Goal: Task Accomplishment & Management: Use online tool/utility

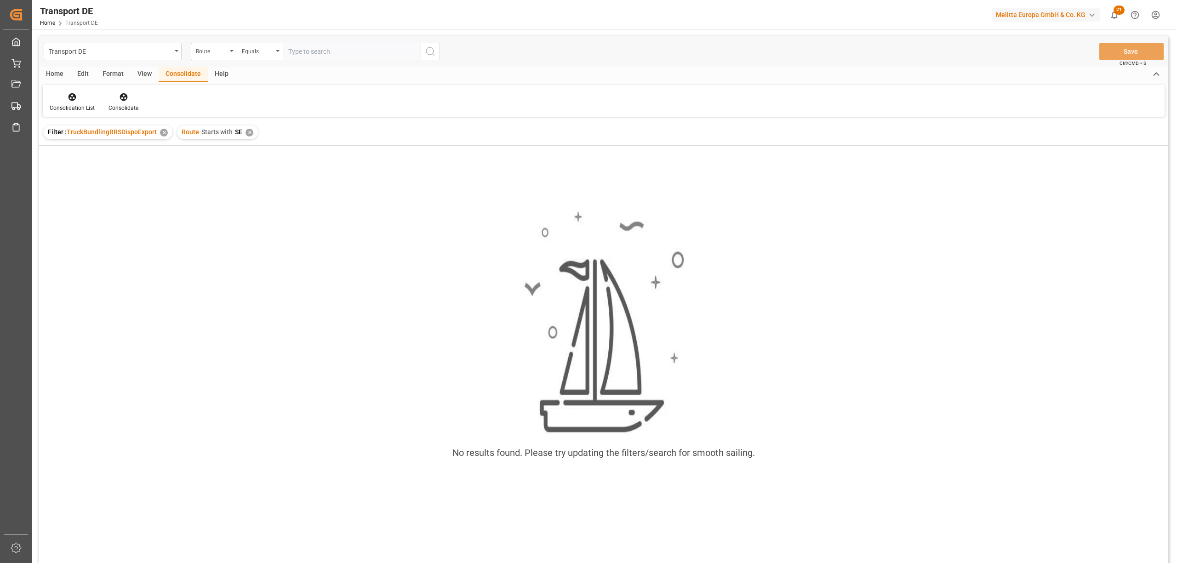
click at [248, 131] on div "✕" at bounding box center [250, 133] width 8 height 8
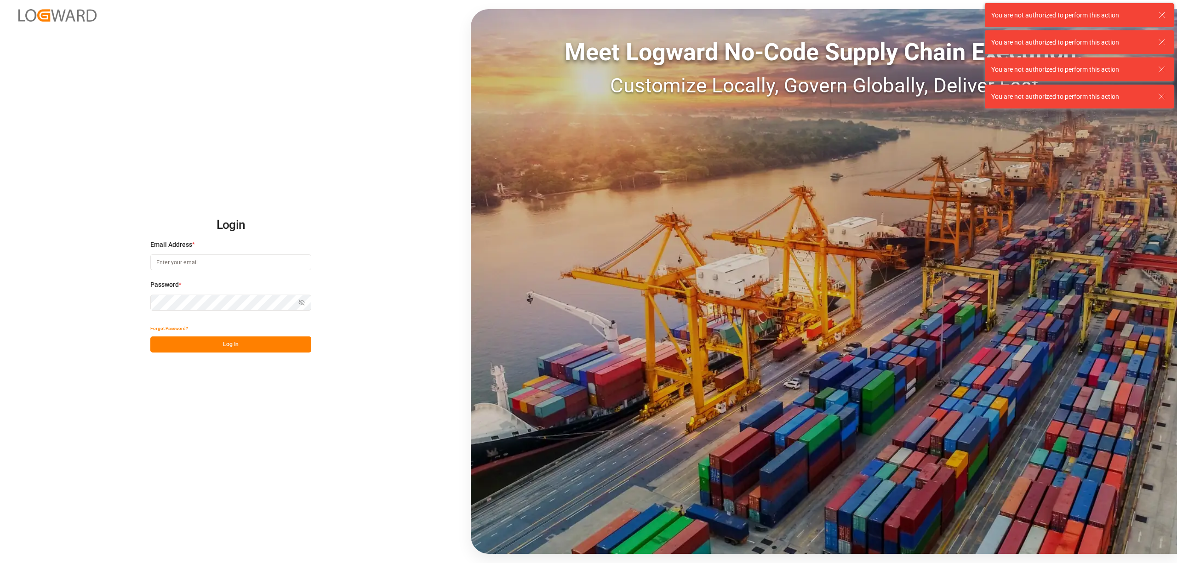
drag, startPoint x: 167, startPoint y: 259, endPoint x: 165, endPoint y: 268, distance: 8.7
click at [165, 268] on input at bounding box center [230, 262] width 161 height 16
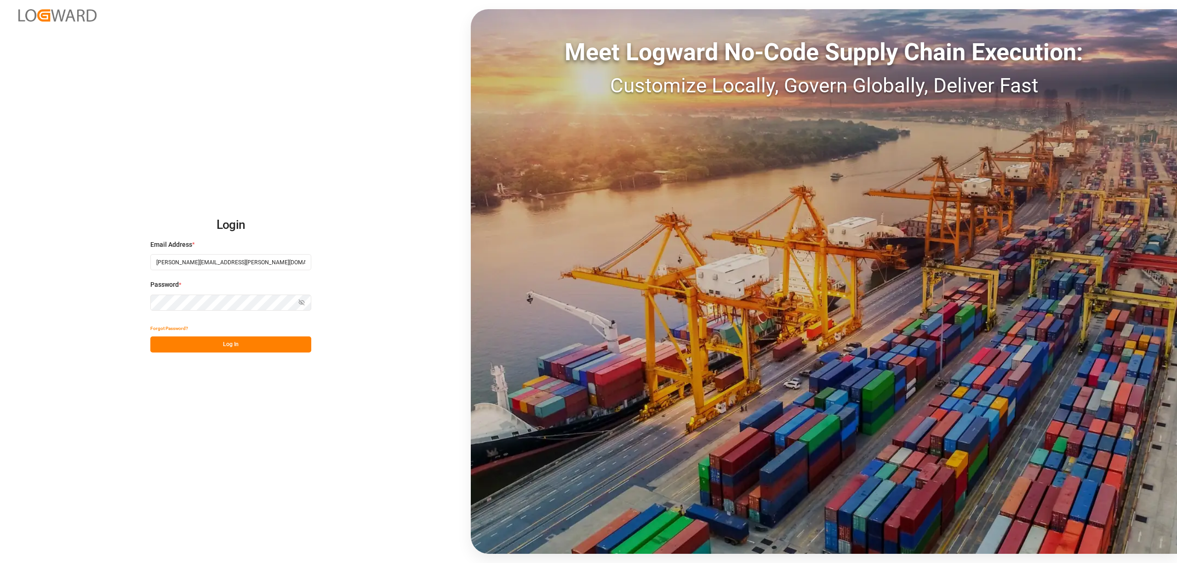
type input "inge.niegsch@rhenus.com"
click at [201, 341] on button "Log In" at bounding box center [230, 345] width 161 height 16
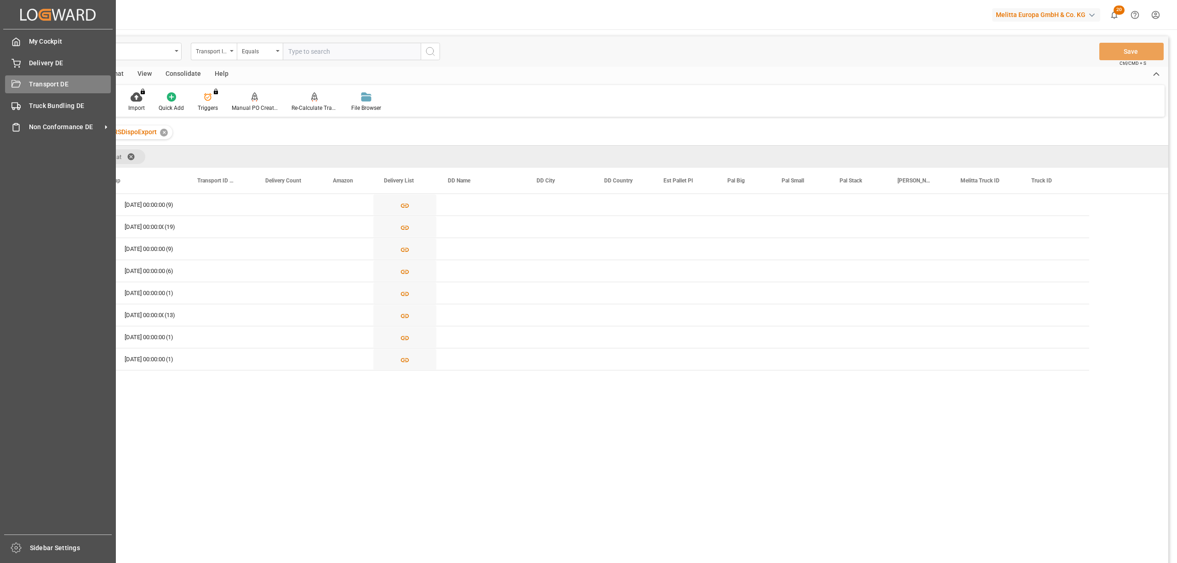
click at [40, 83] on span "Transport DE" at bounding box center [70, 85] width 82 height 10
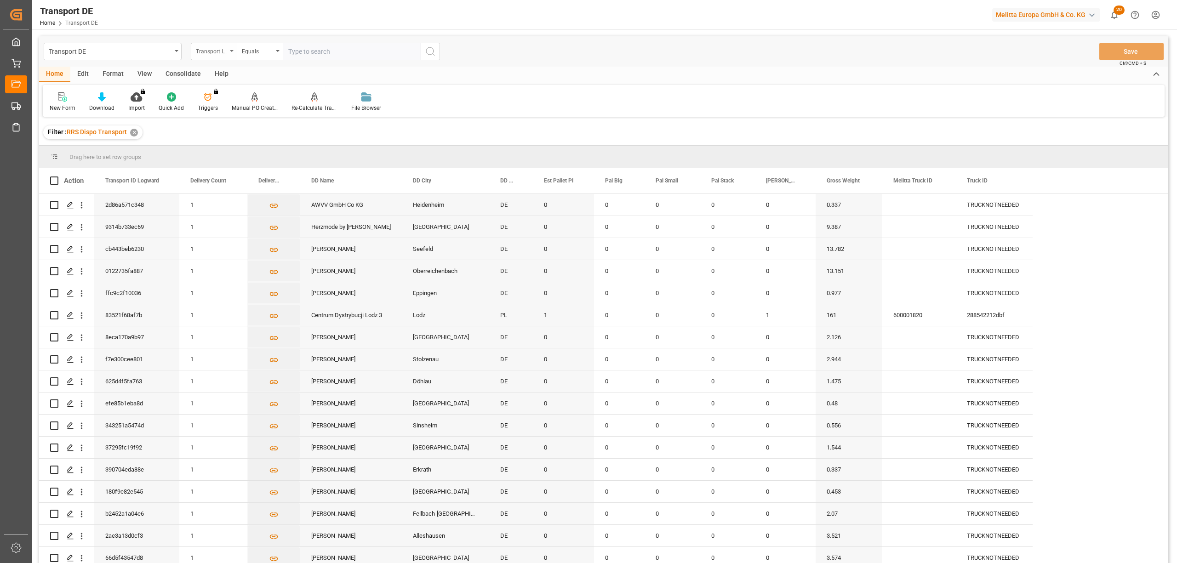
click at [206, 54] on div "Transport ID Logward" at bounding box center [211, 50] width 31 height 11
type input "route"
click at [220, 102] on div "Route" at bounding box center [259, 93] width 137 height 19
click at [252, 51] on div "Equals" at bounding box center [257, 50] width 31 height 11
click at [268, 152] on div "Starts with" at bounding box center [305, 151] width 137 height 19
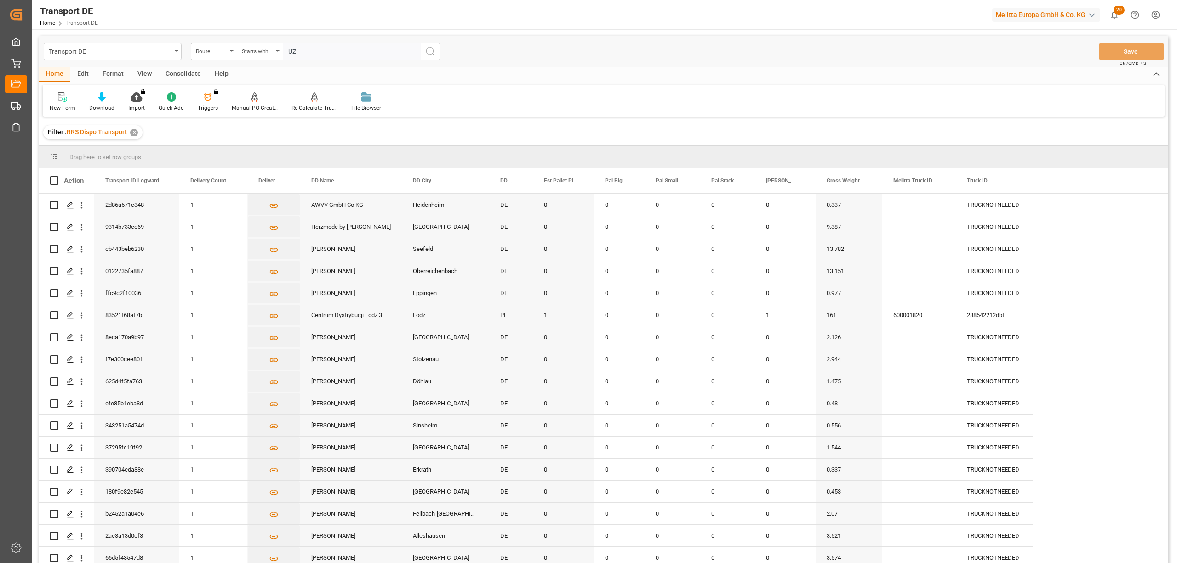
type input "UZ"
drag, startPoint x: 424, startPoint y: 48, endPoint x: 447, endPoint y: 79, distance: 38.8
click at [425, 48] on button "search button" at bounding box center [430, 51] width 19 height 17
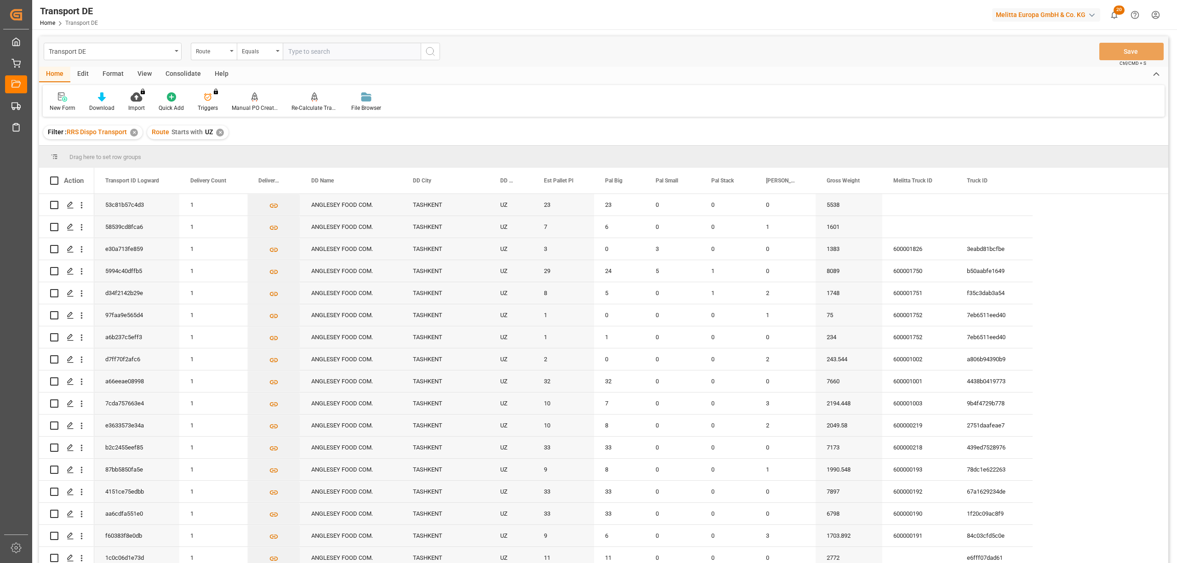
click at [182, 74] on div "Consolidate" at bounding box center [183, 75] width 49 height 16
click at [63, 99] on div at bounding box center [72, 97] width 45 height 10
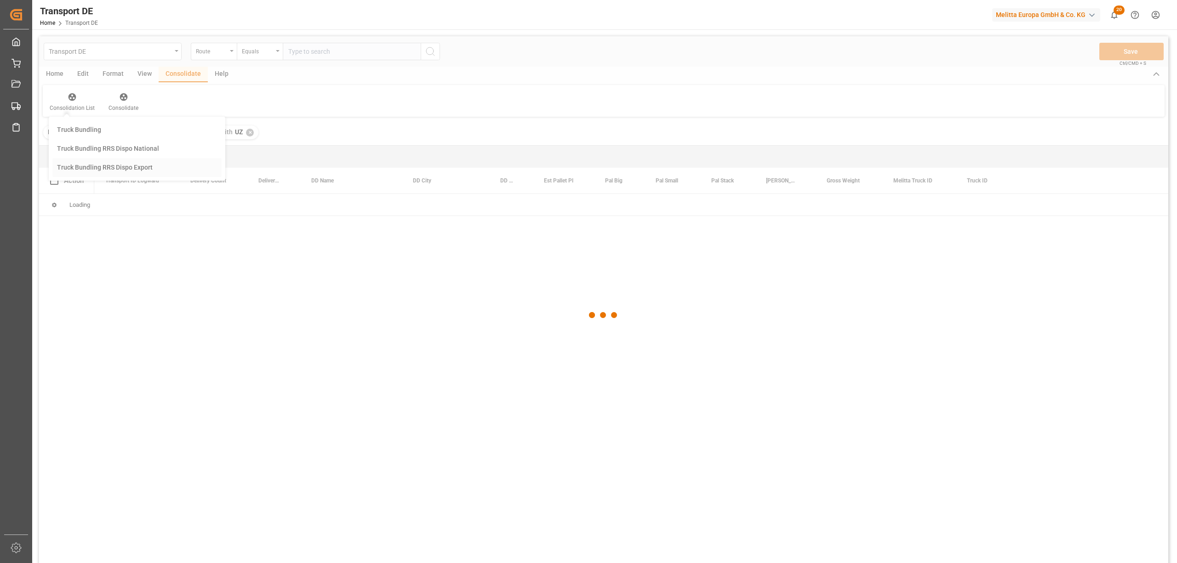
click at [81, 172] on div "Transport DE Route Equals Save Ctrl/CMD + S Home Edit Format View Consolidate H…" at bounding box center [603, 311] width 1129 height 551
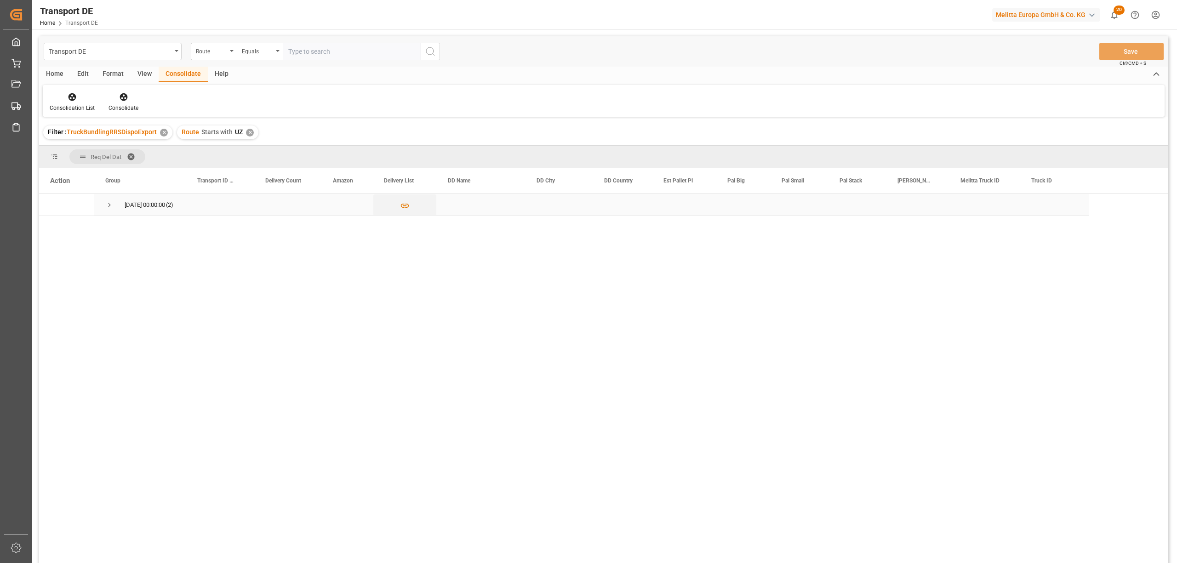
click at [109, 207] on span "Press SPACE to select this row." at bounding box center [109, 205] width 8 height 8
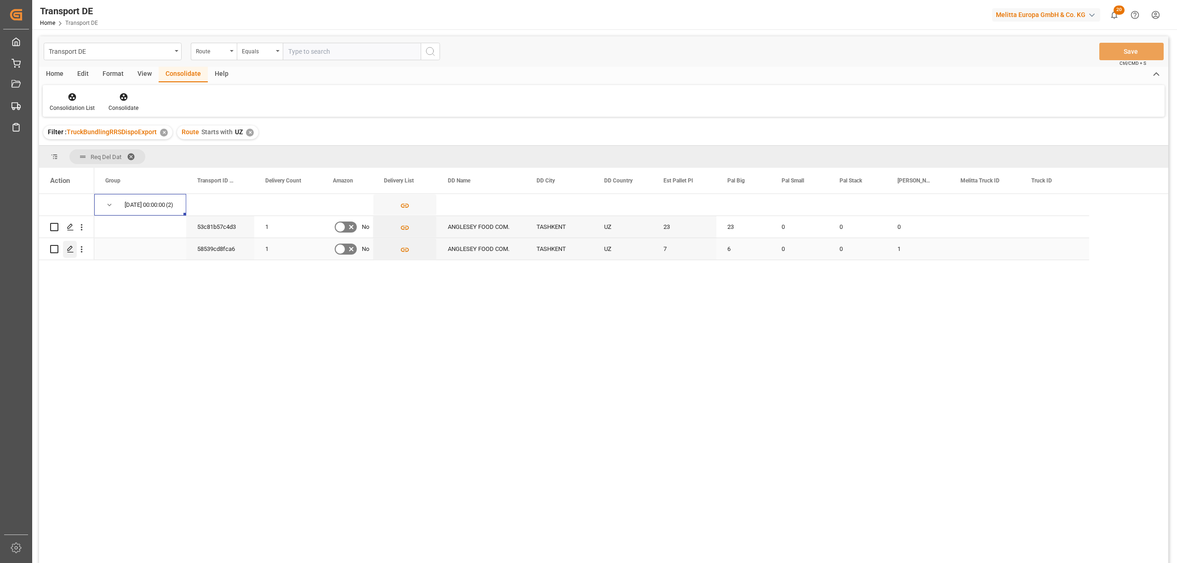
click at [70, 249] on polygon "Press SPACE to select this row." at bounding box center [70, 248] width 5 height 5
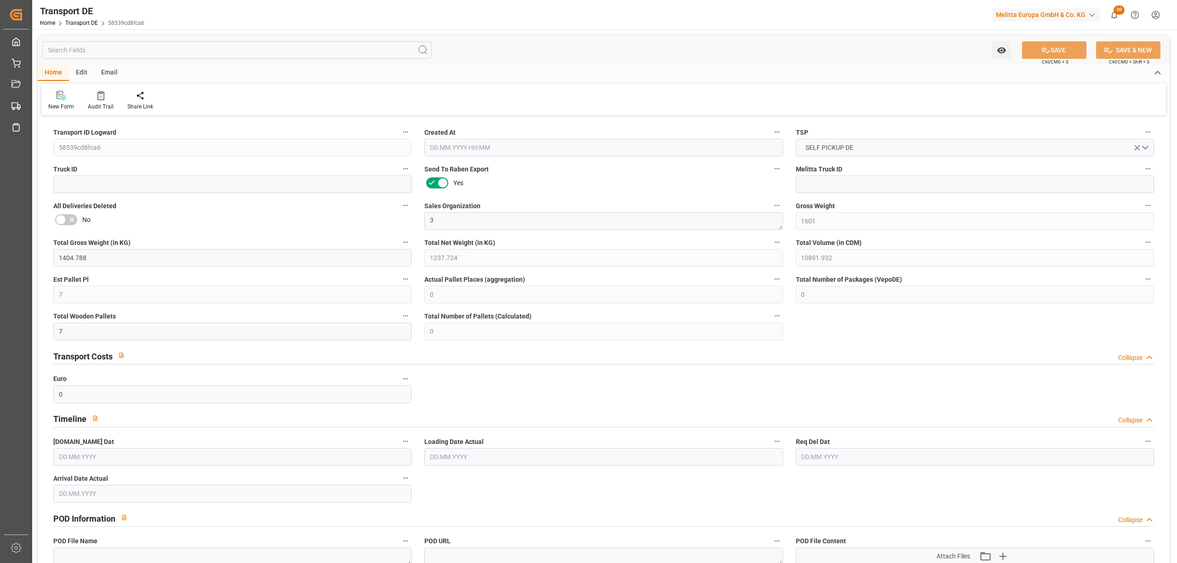
type input "1601"
type input "1404.788"
type input "1237.724"
type input "10891.932"
type input "7"
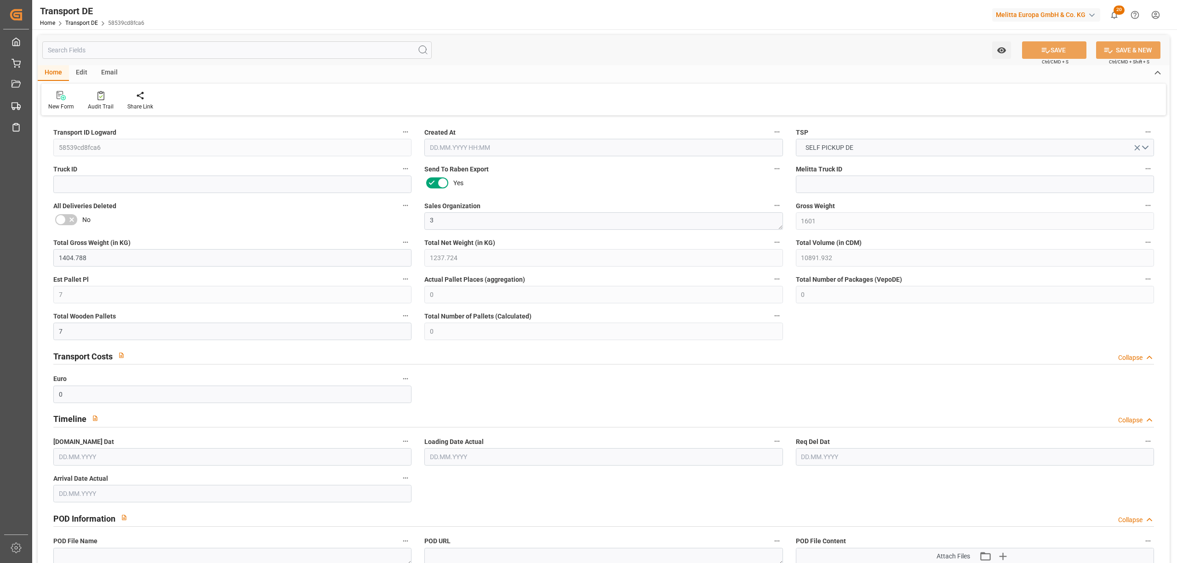
type input "0"
type input "7"
type input "0"
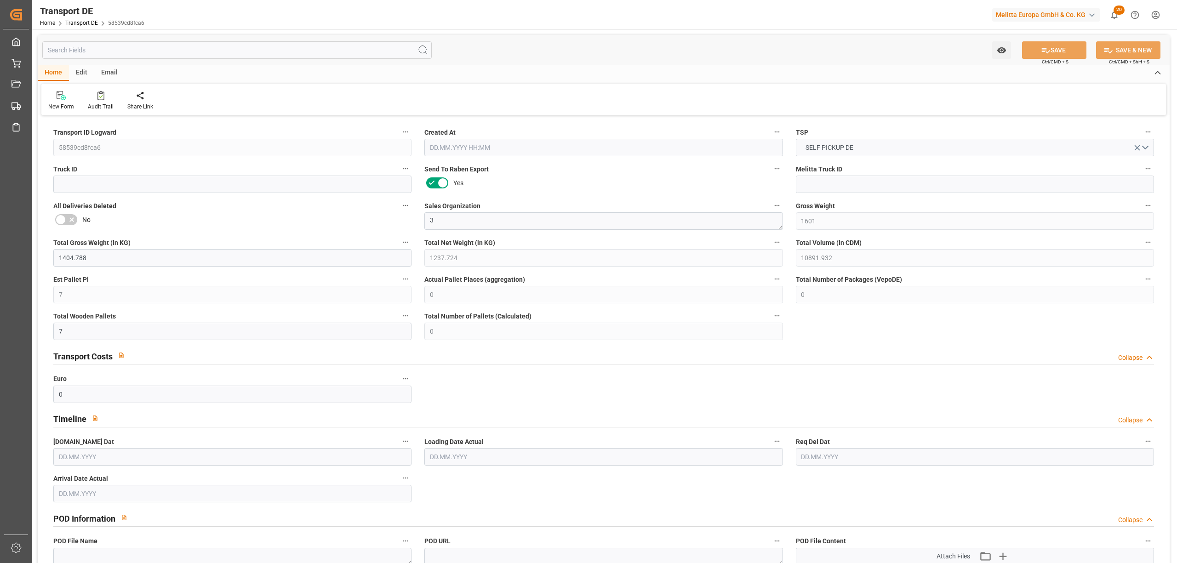
type input "10"
type input "0"
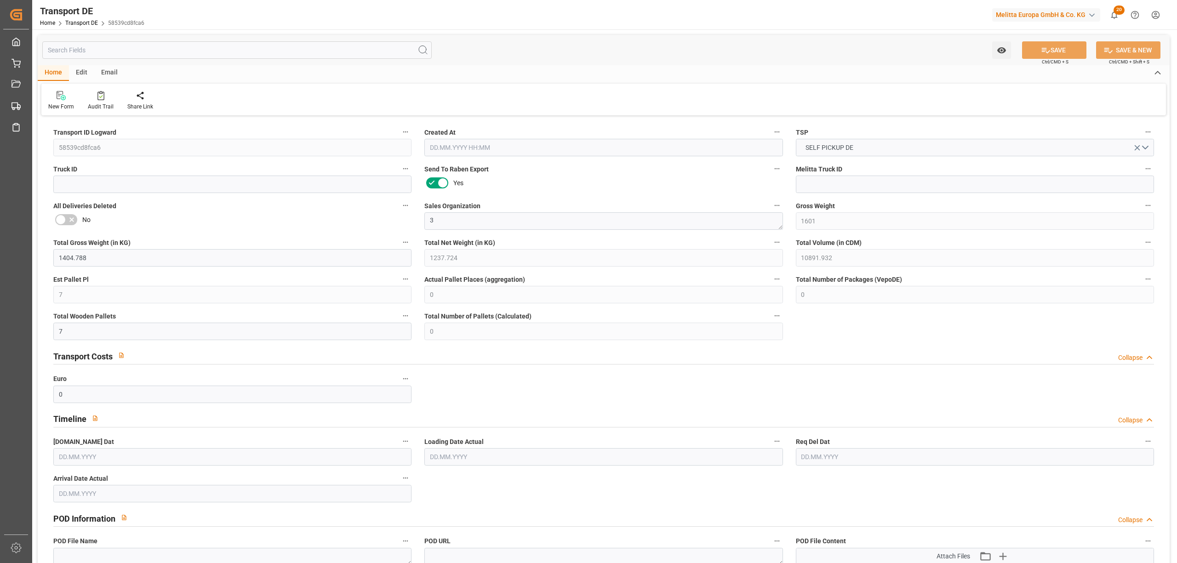
type input "0"
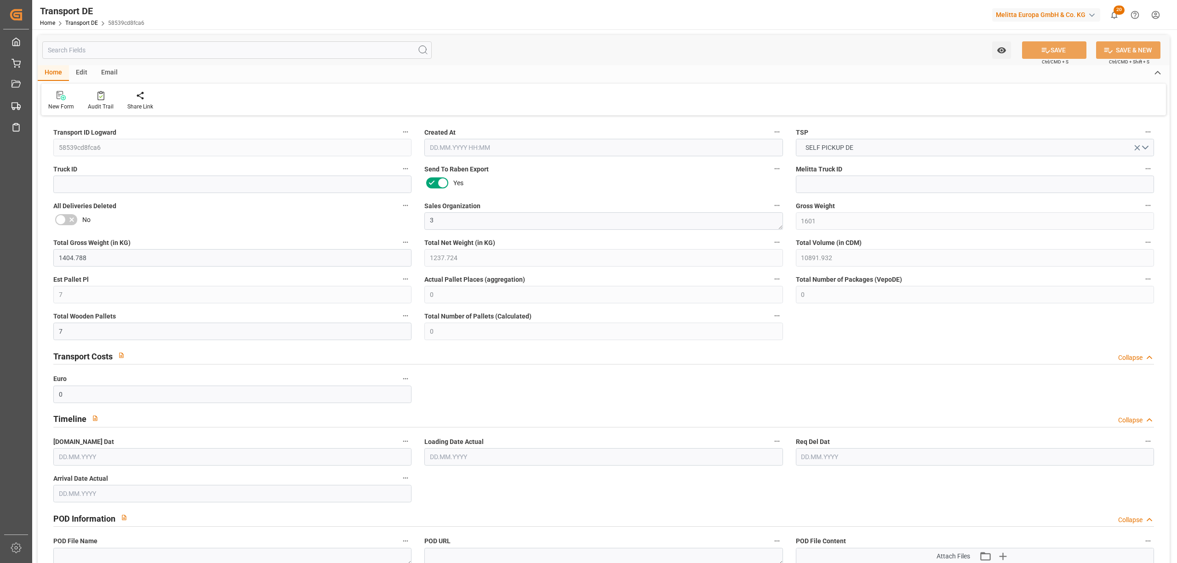
type input "0"
type input "6"
type input "0"
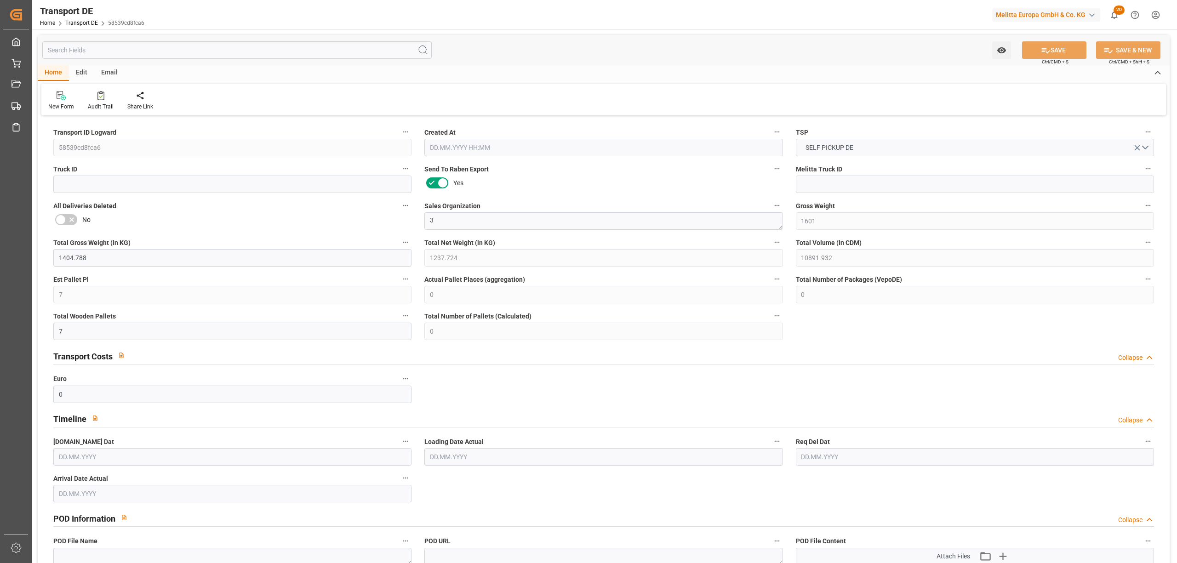
type input "0"
type input "1"
type input "0"
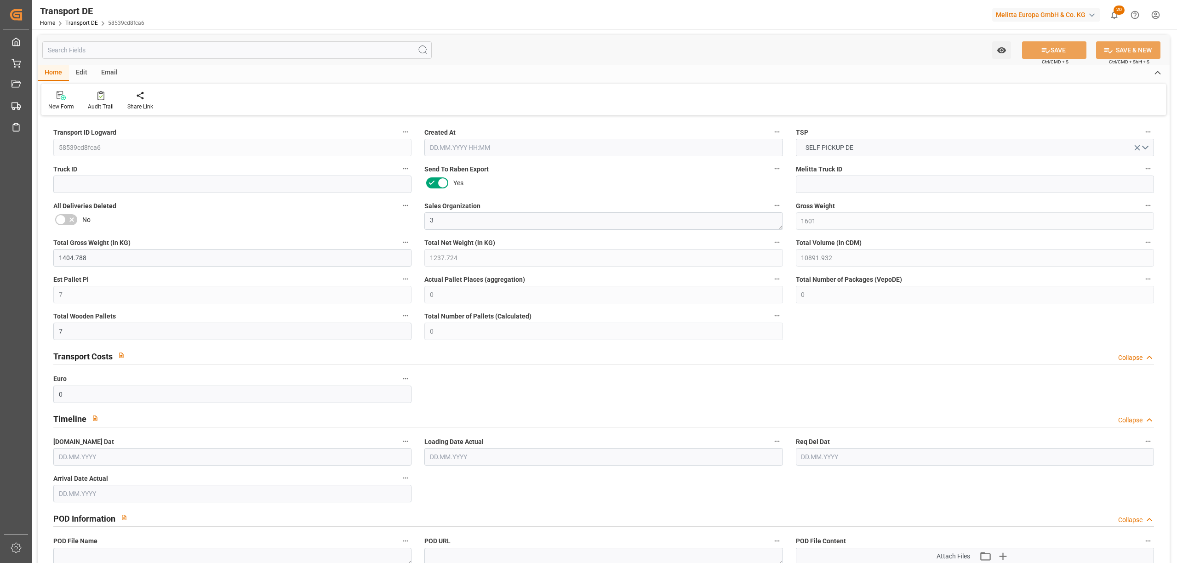
type input "0"
type input "39.586"
type input "0"
type input "27.08.2025 14:56"
type input "[DATE]"
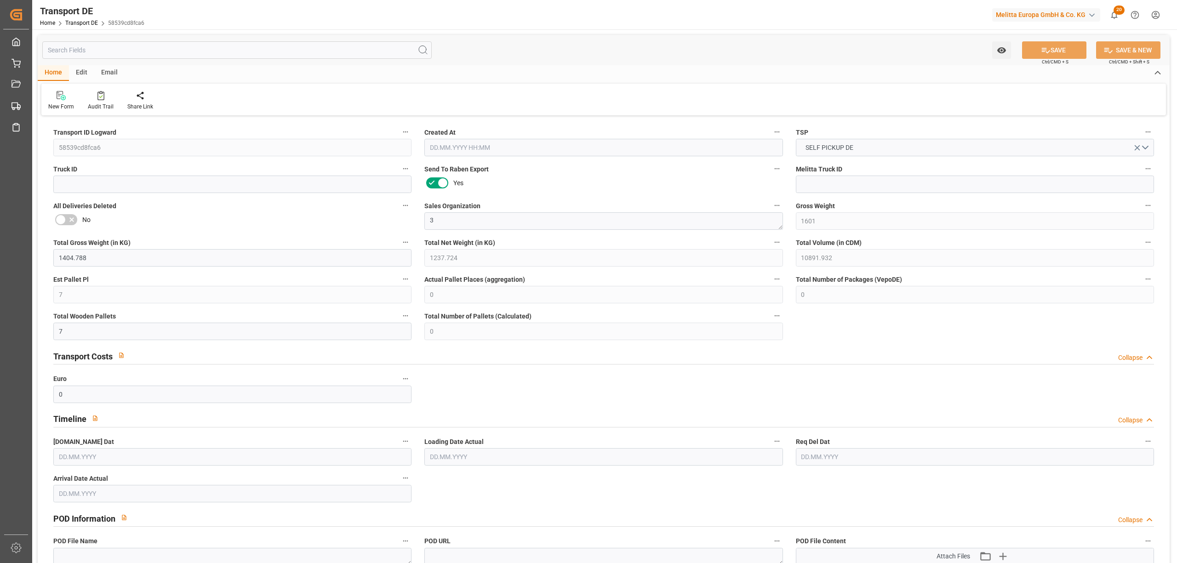
type input "[DATE]"
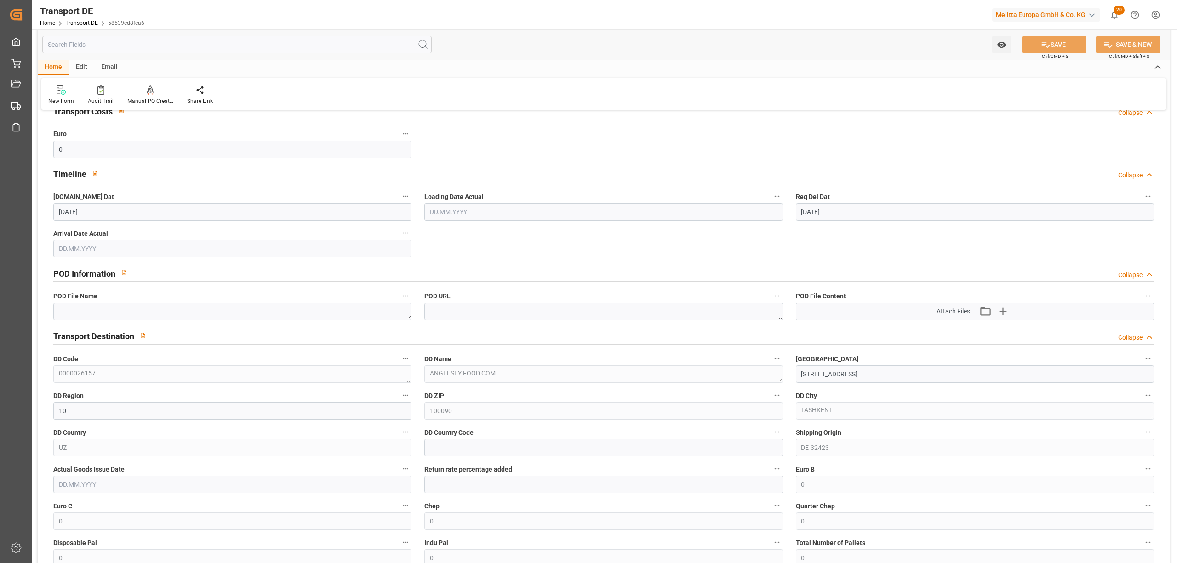
scroll to position [490, 0]
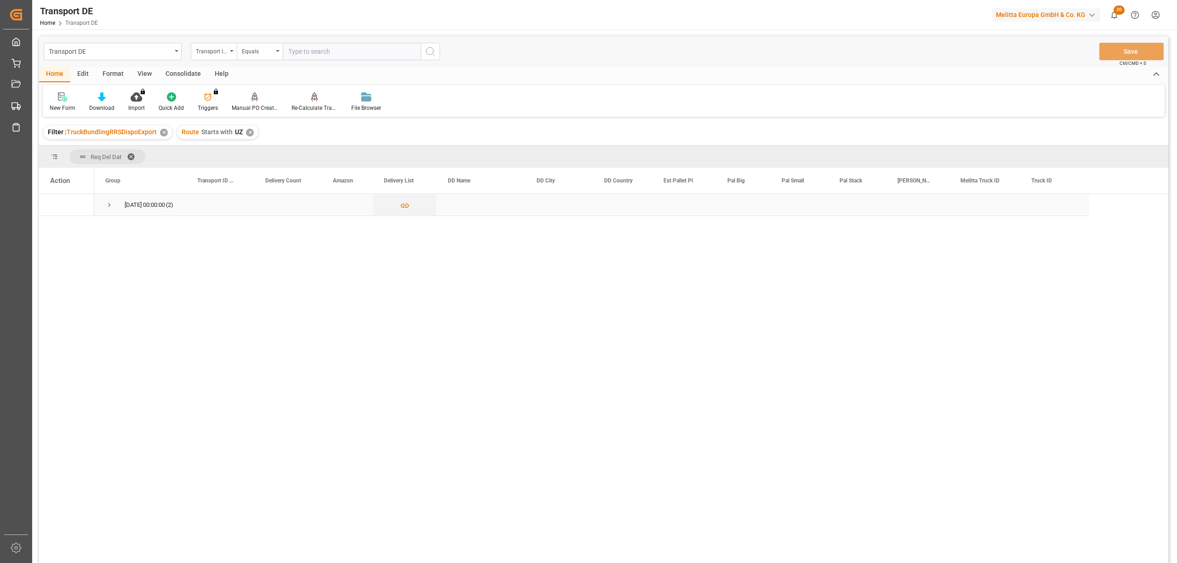
click at [111, 204] on span "Press SPACE to select this row." at bounding box center [109, 205] width 8 height 8
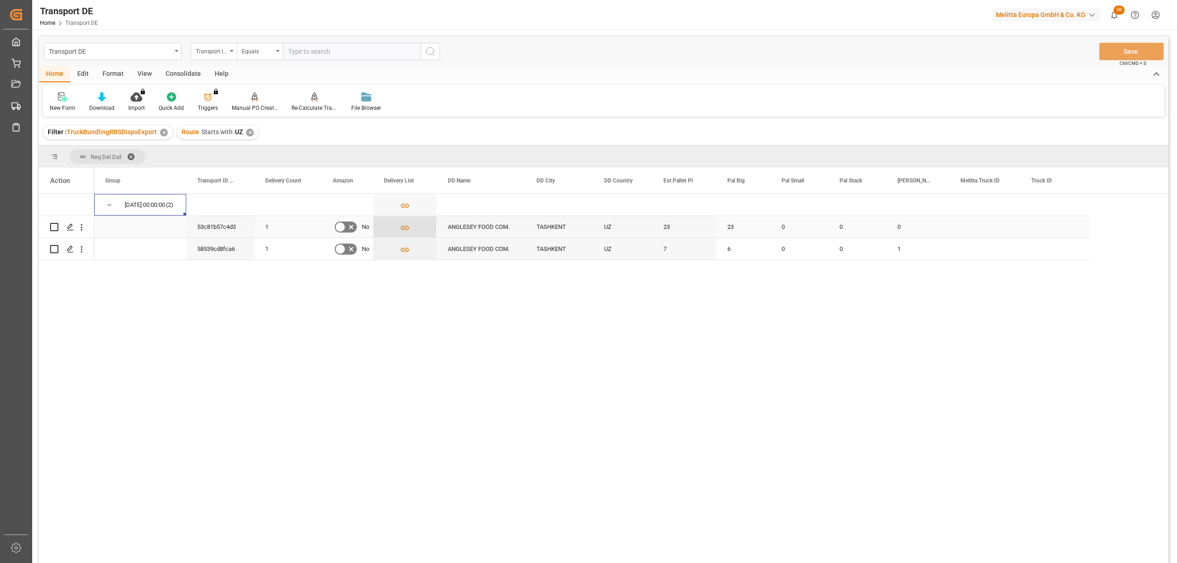
click at [405, 223] on icon "Press SPACE to select this row." at bounding box center [405, 228] width 10 height 10
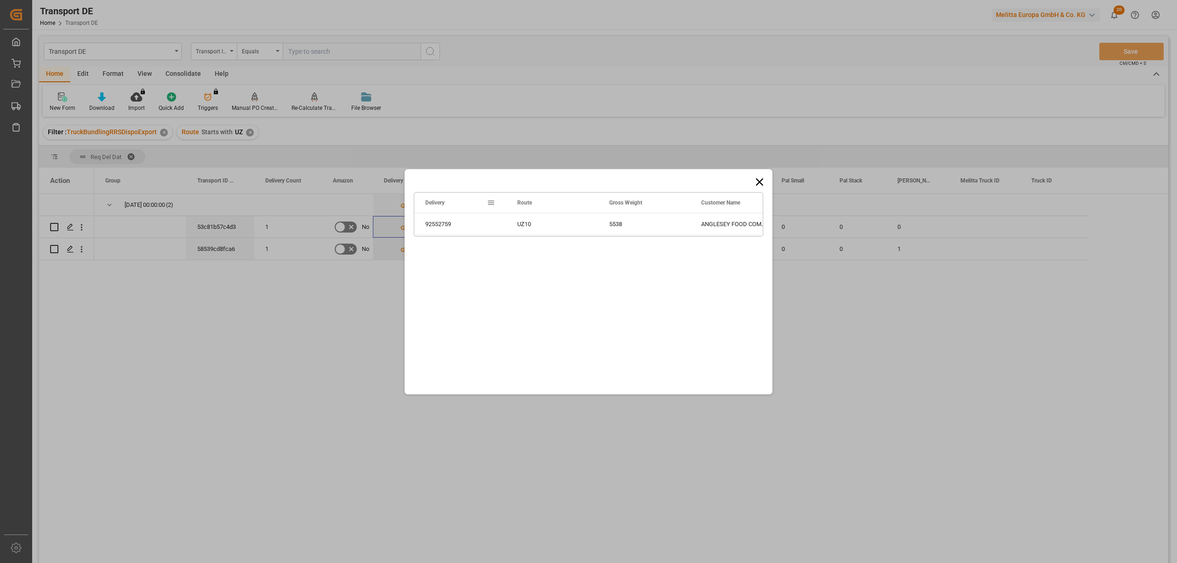
click at [760, 181] on icon at bounding box center [759, 181] width 7 height 7
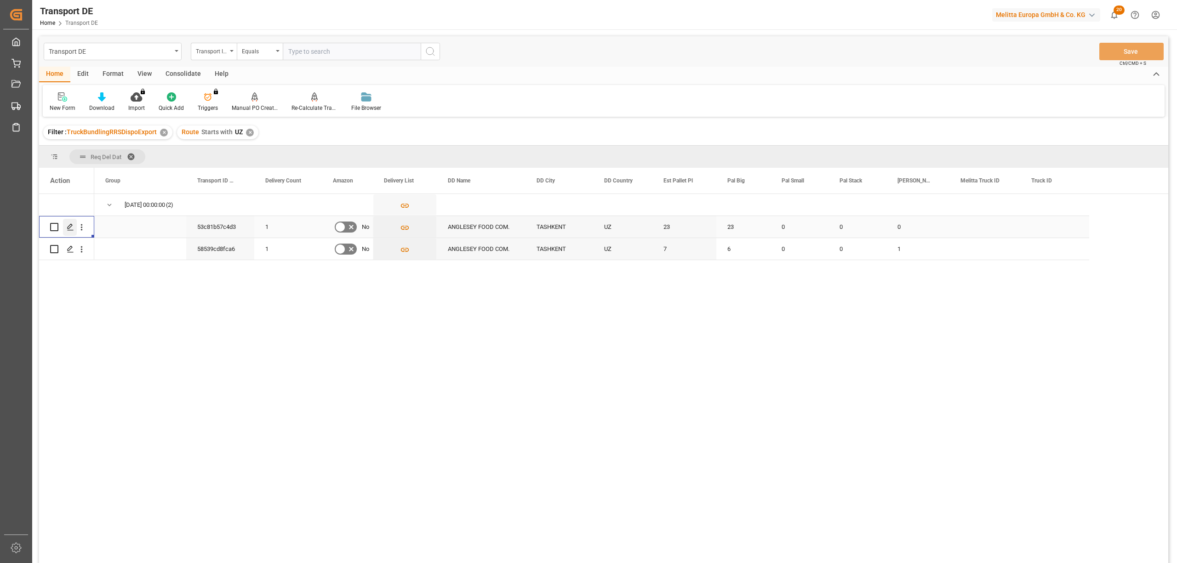
click at [70, 224] on icon "Press SPACE to select this row." at bounding box center [70, 226] width 7 height 7
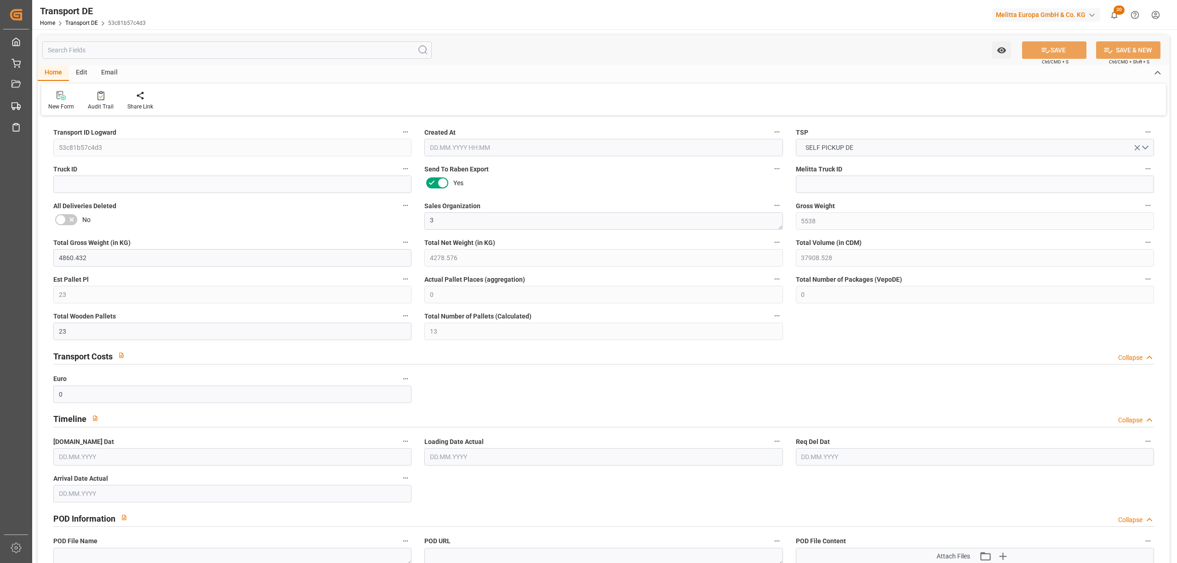
type input "5538"
type input "4860.432"
type input "4278.576"
type input "37908.528"
type input "23"
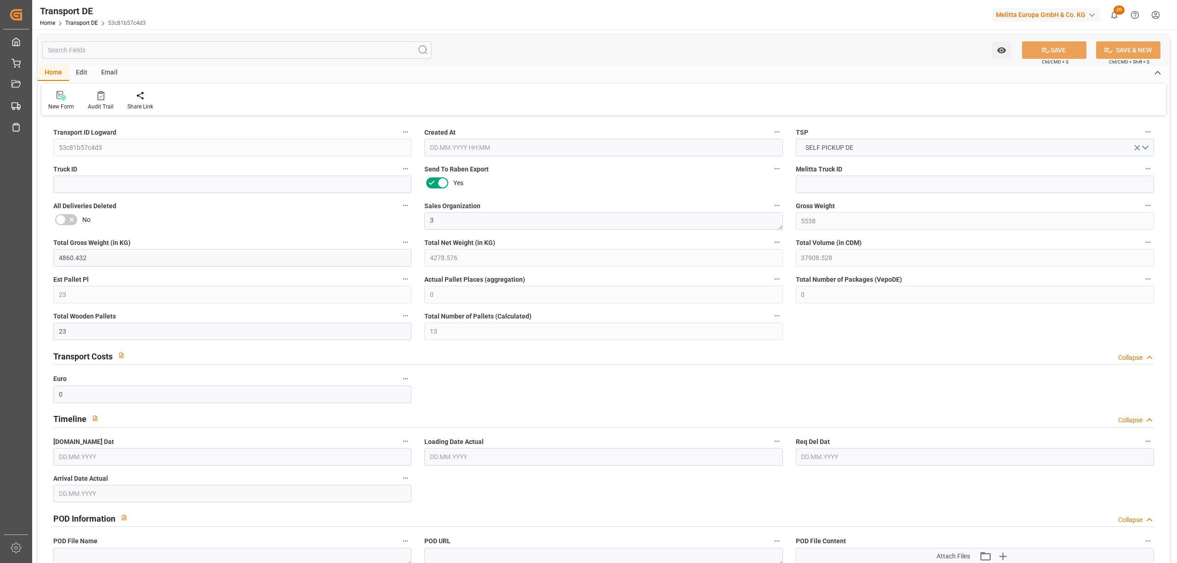
type input "0"
type input "23"
type input "13"
type input "0"
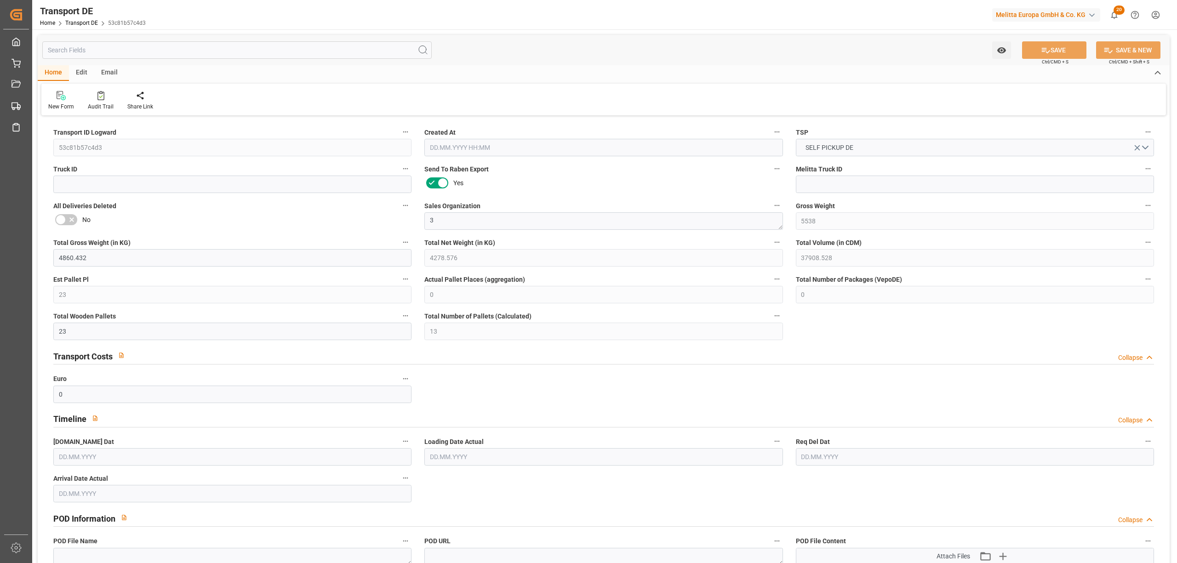
type input "10"
type input "0"
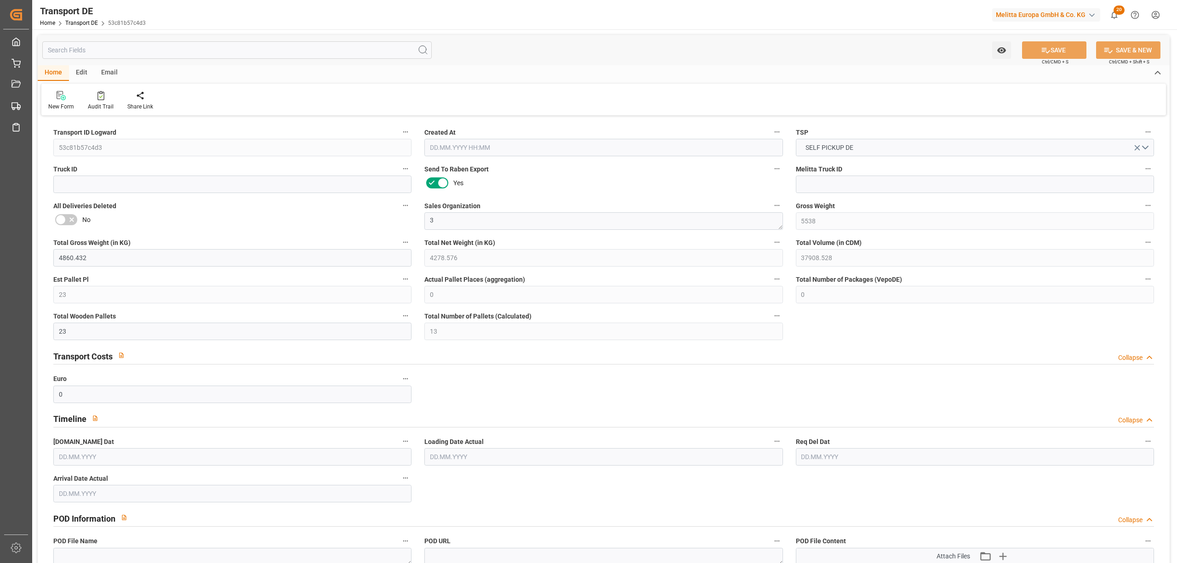
type input "0"
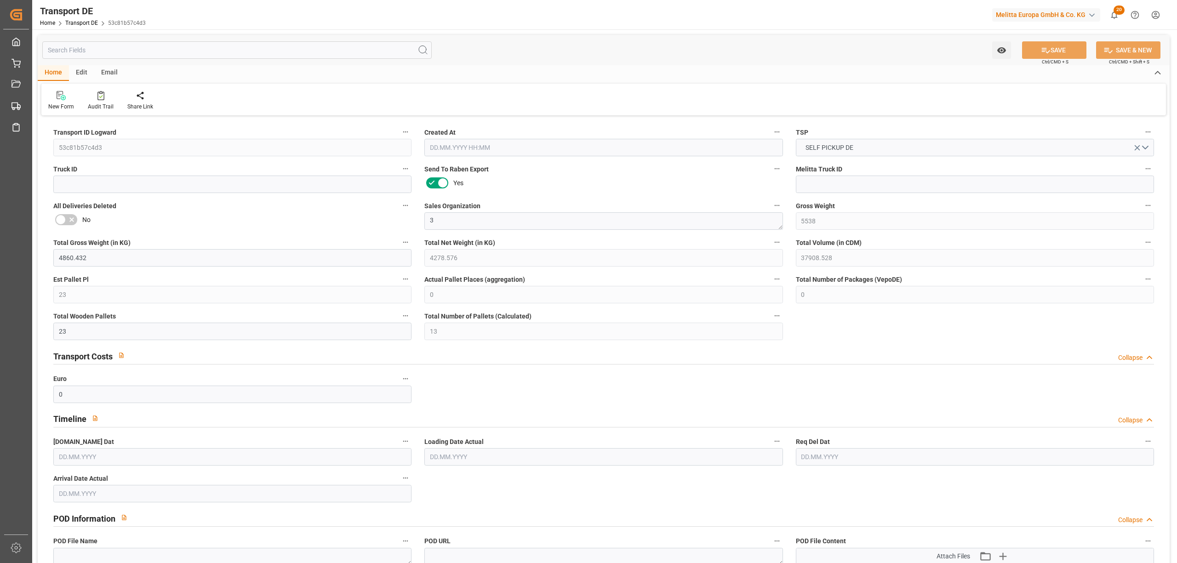
type input "0"
type input "23"
type input "0"
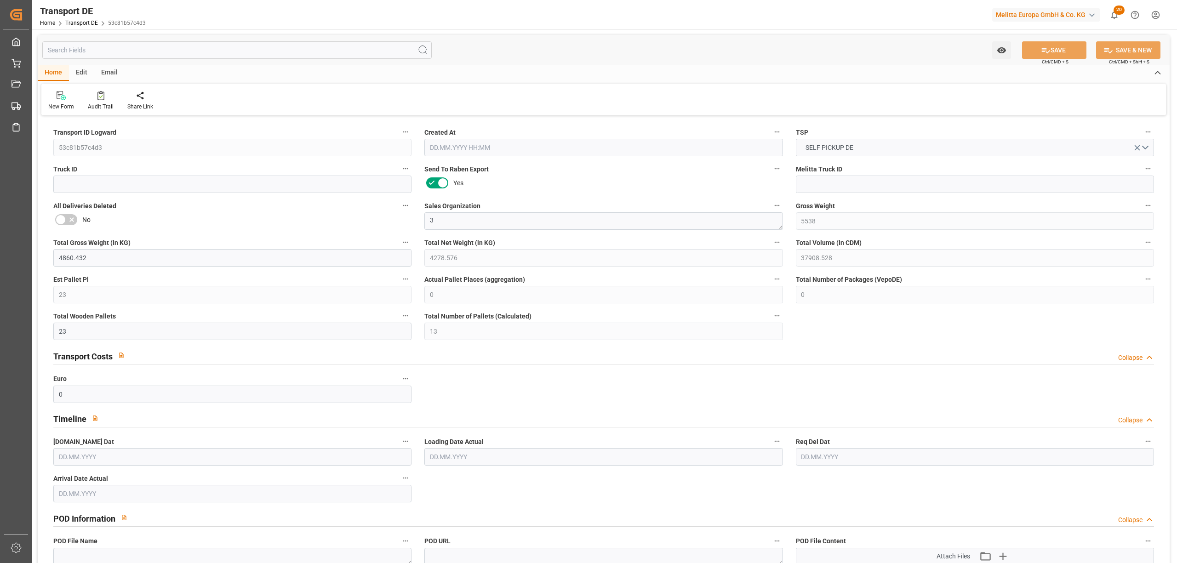
type input "0"
type input "1"
type input "0"
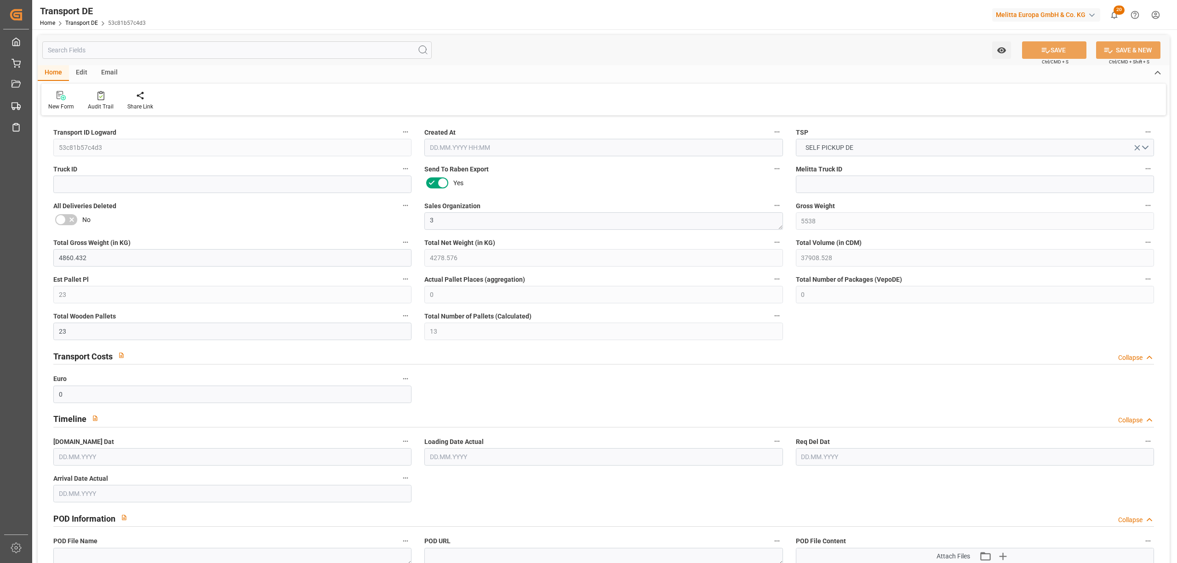
type input "480"
type input "58.345"
type input "0"
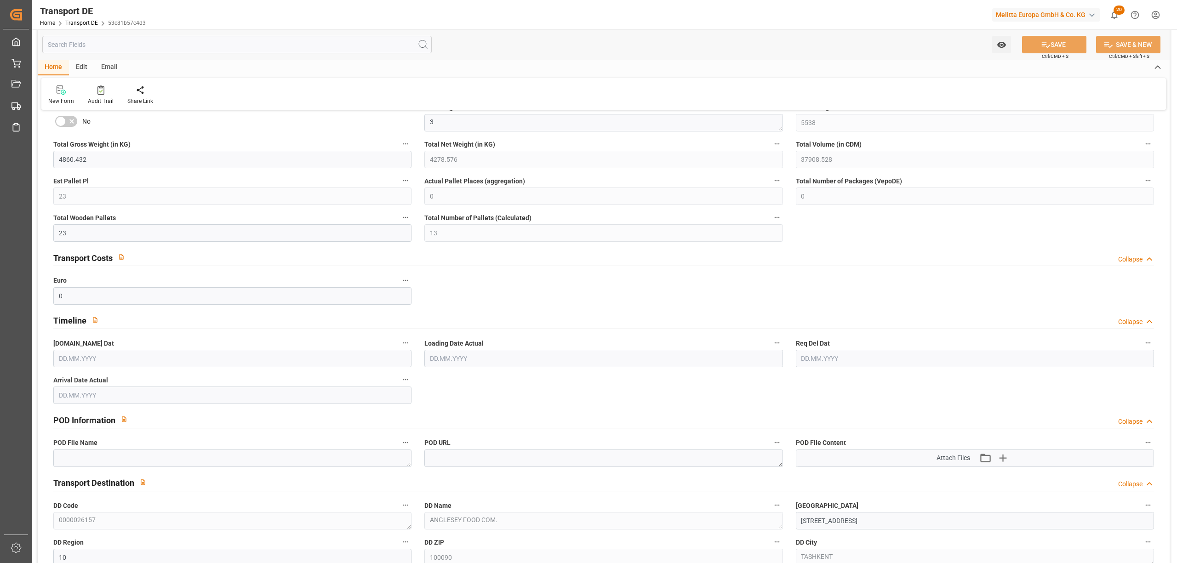
type input "27.08.2025 14:48"
type input "[DATE]"
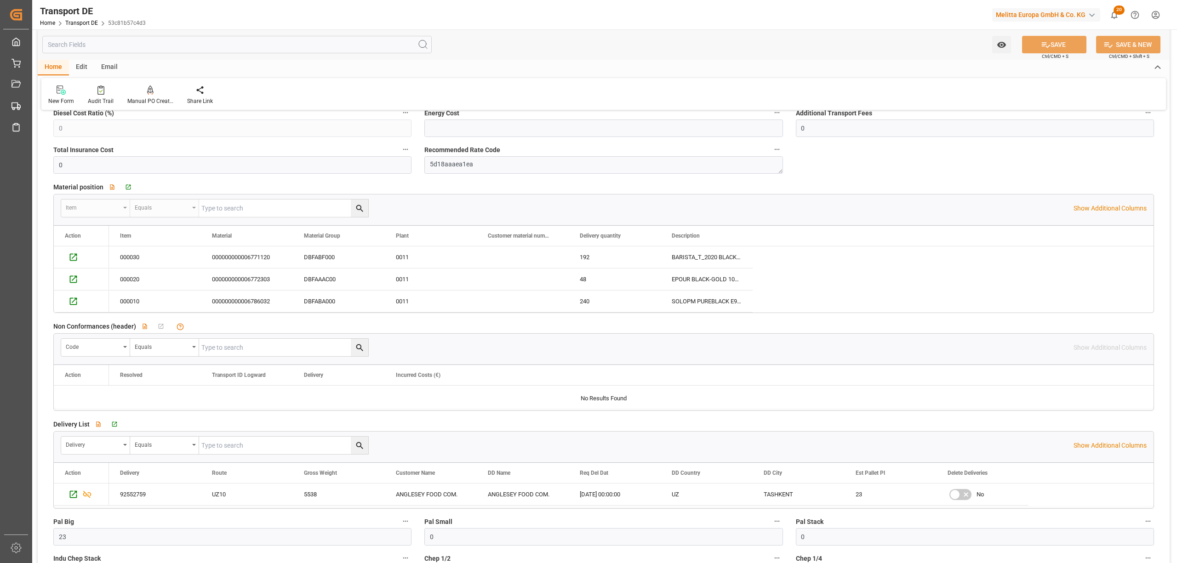
scroll to position [773, 0]
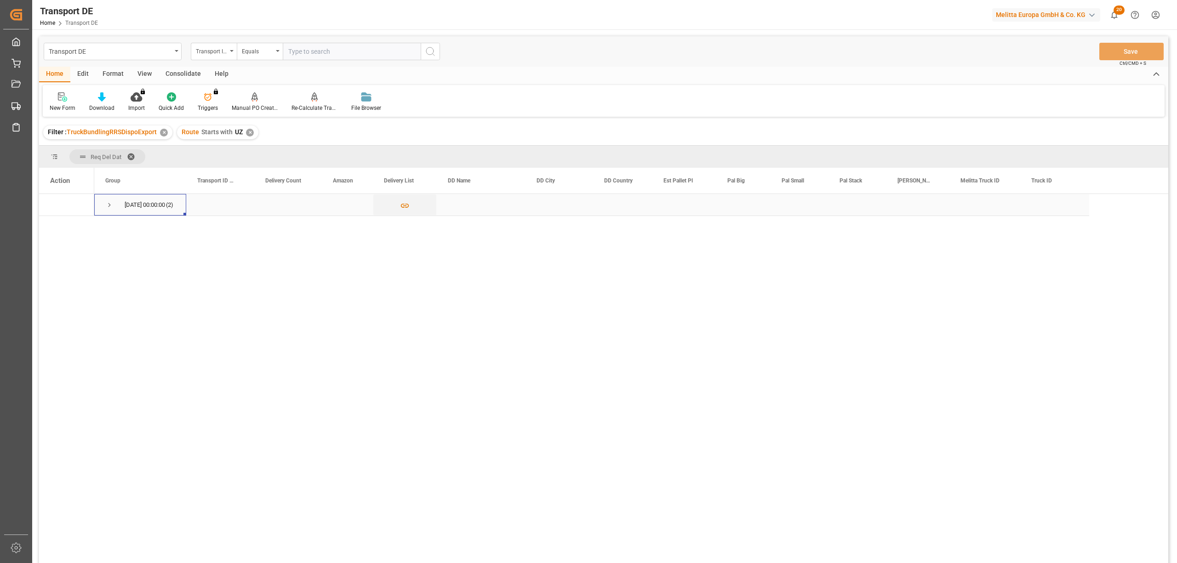
click at [109, 201] on span "Press SPACE to select this row." at bounding box center [109, 205] width 8 height 8
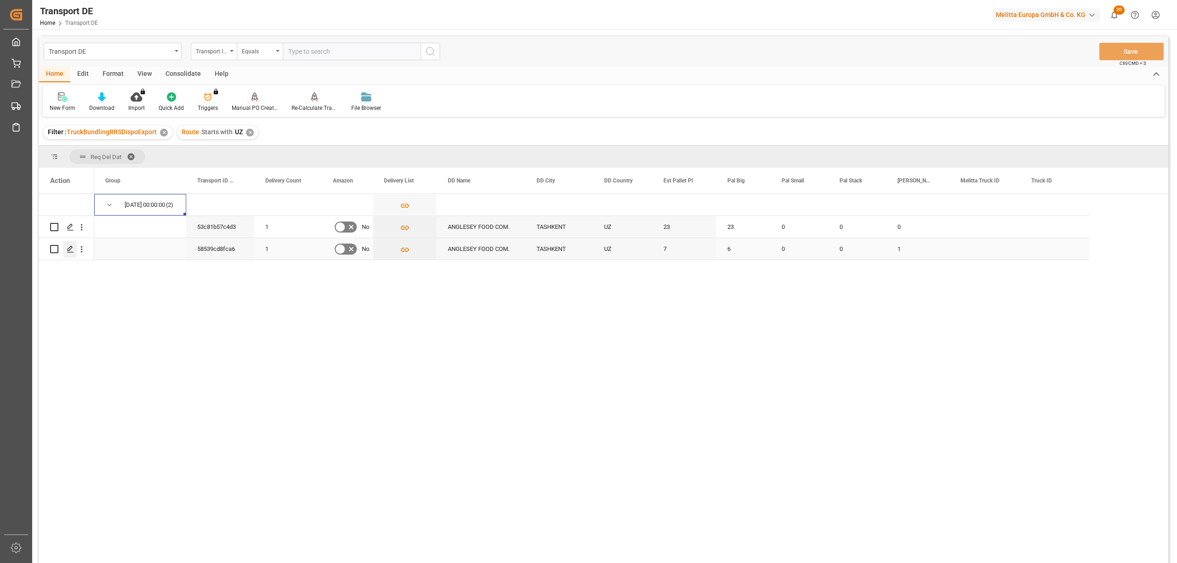
click at [70, 247] on polygon "Press SPACE to select this row." at bounding box center [70, 248] width 5 height 5
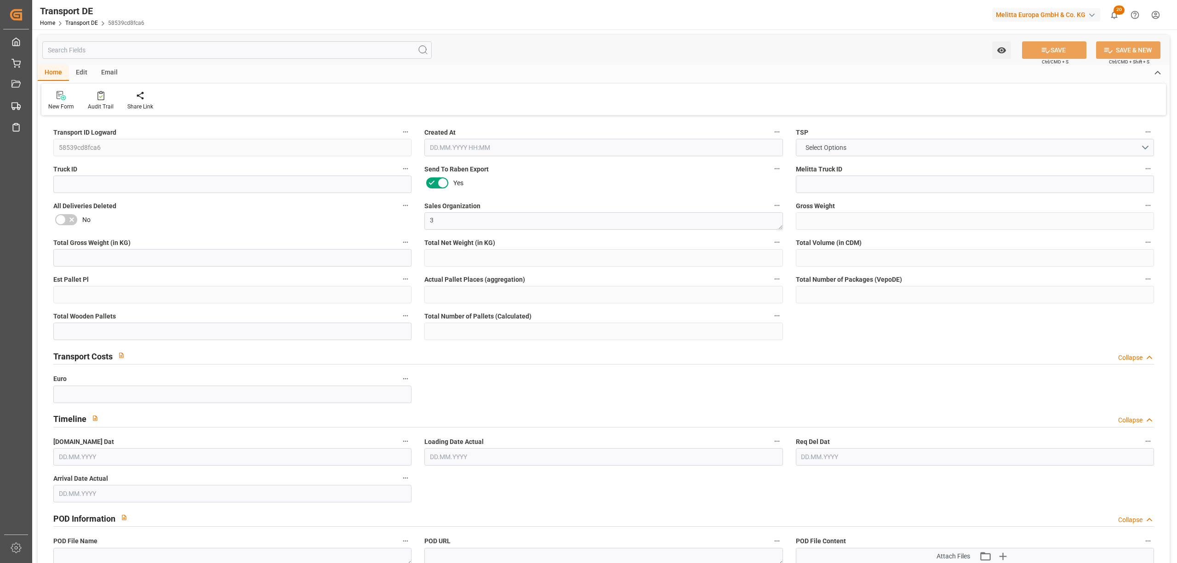
type input "1601"
type input "1404.788"
type input "1237.724"
type input "10891.932"
type input "7"
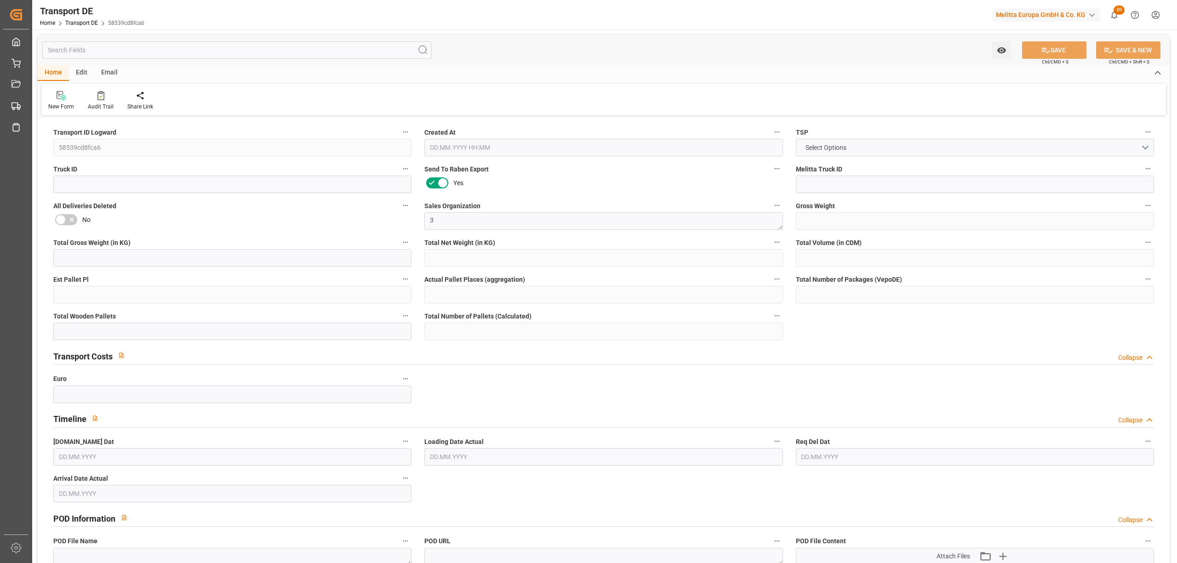
type input "0"
type input "7"
type input "0"
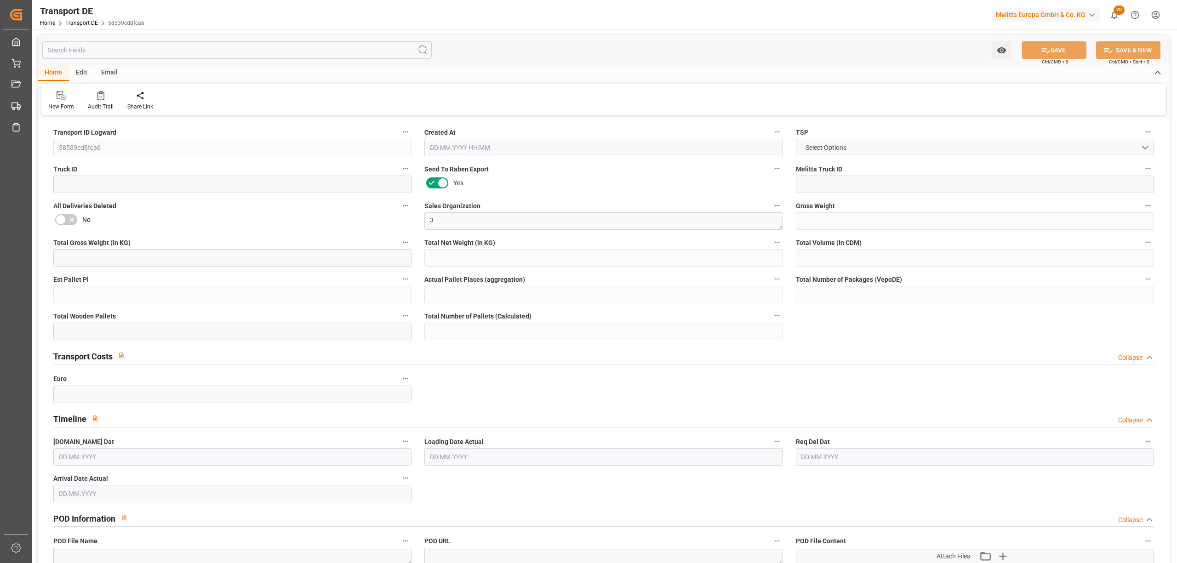
type input "10"
type input "0"
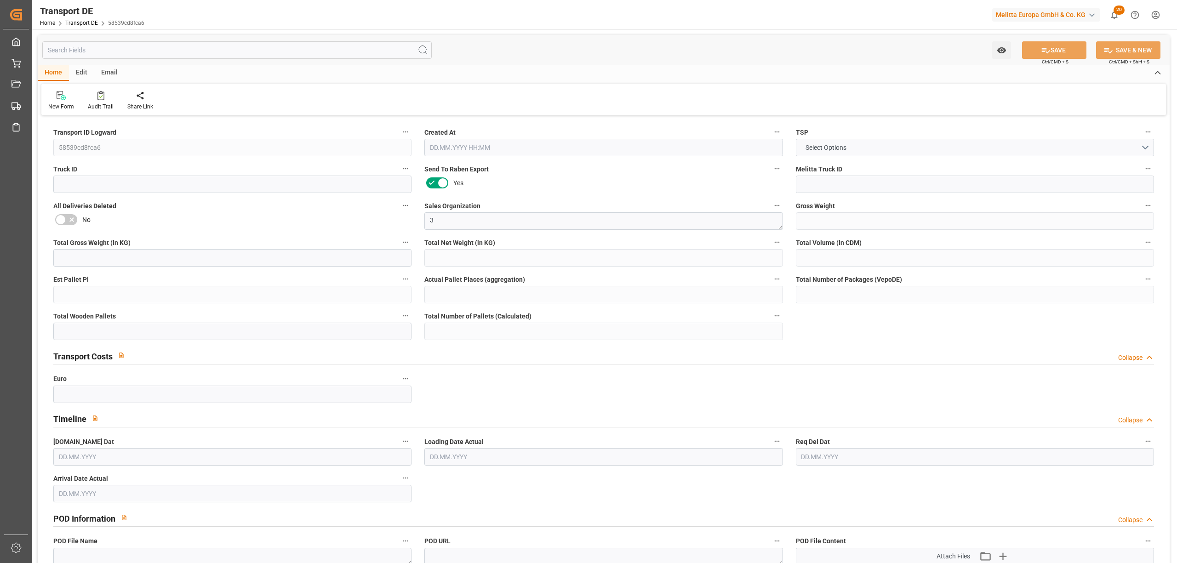
type input "0"
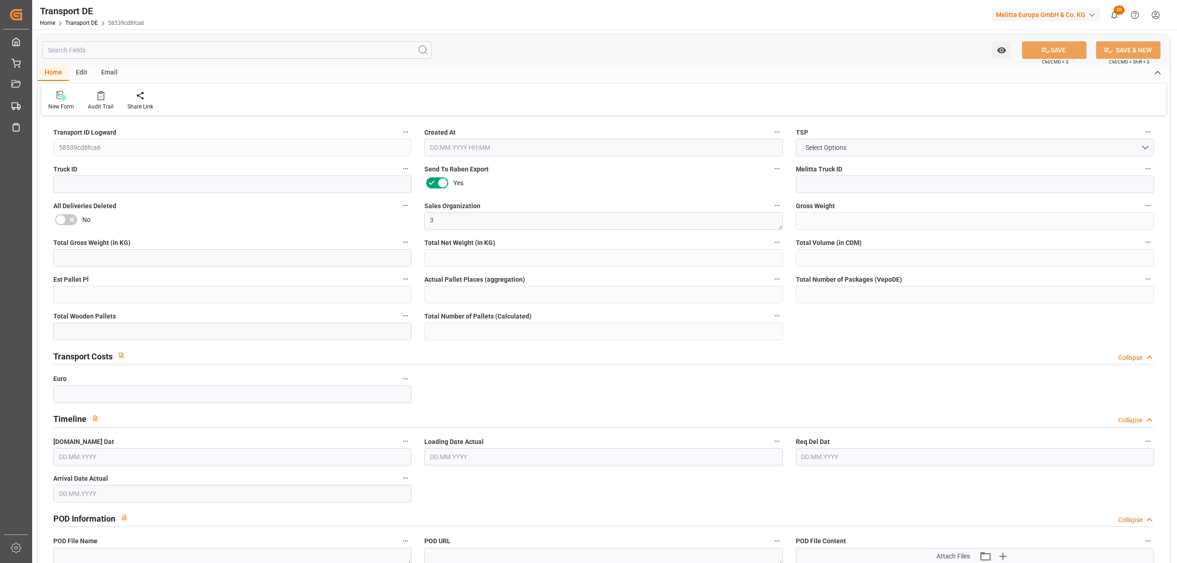
type input "0"
type input "6"
type input "0"
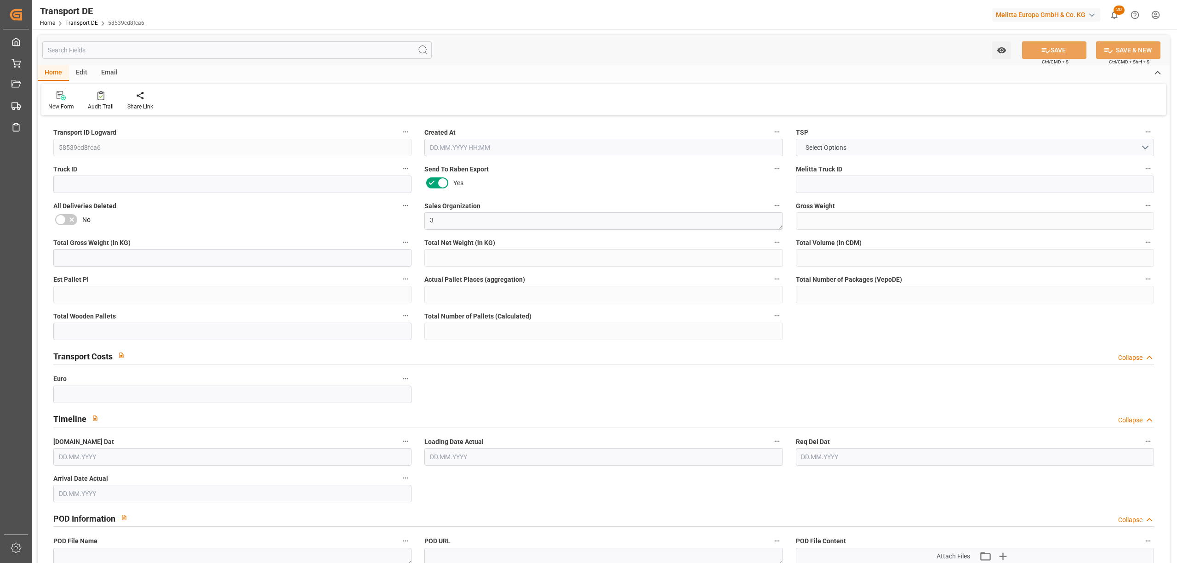
type input "0"
type input "1"
type input "0"
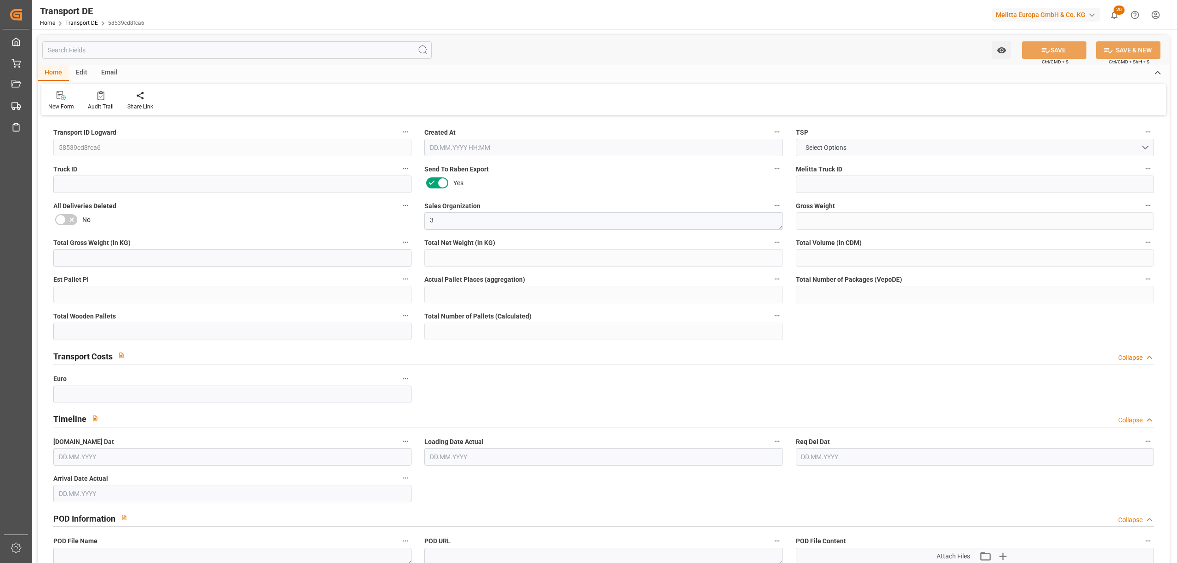
type input "0"
type input "39.586"
type input "0"
type input "27.08.2025 14:56"
type input "[DATE]"
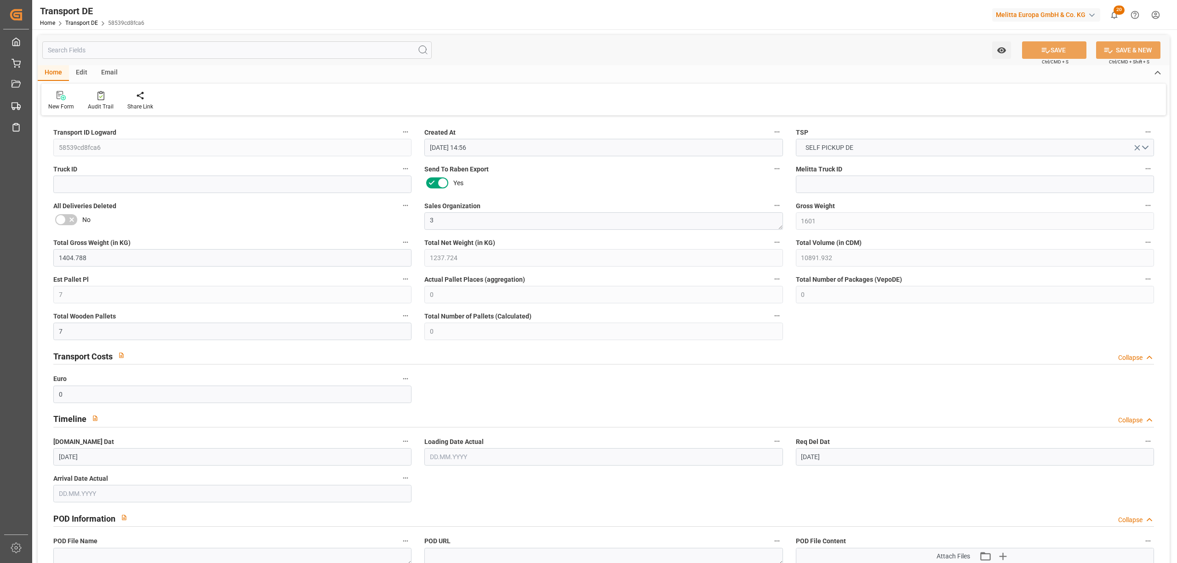
type input "[DATE]"
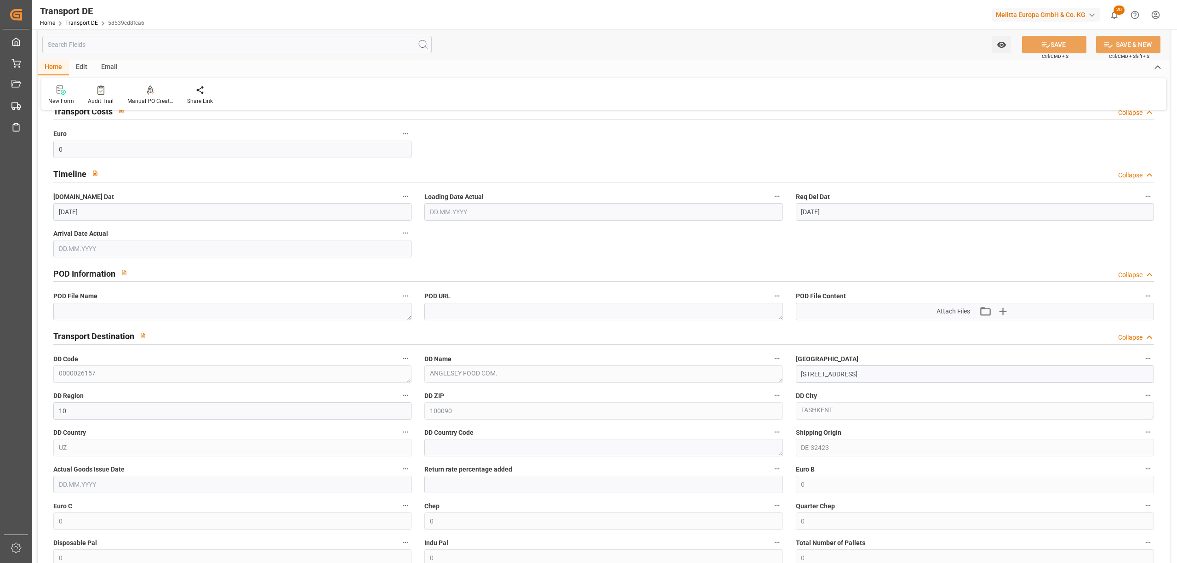
scroll to position [490, 0]
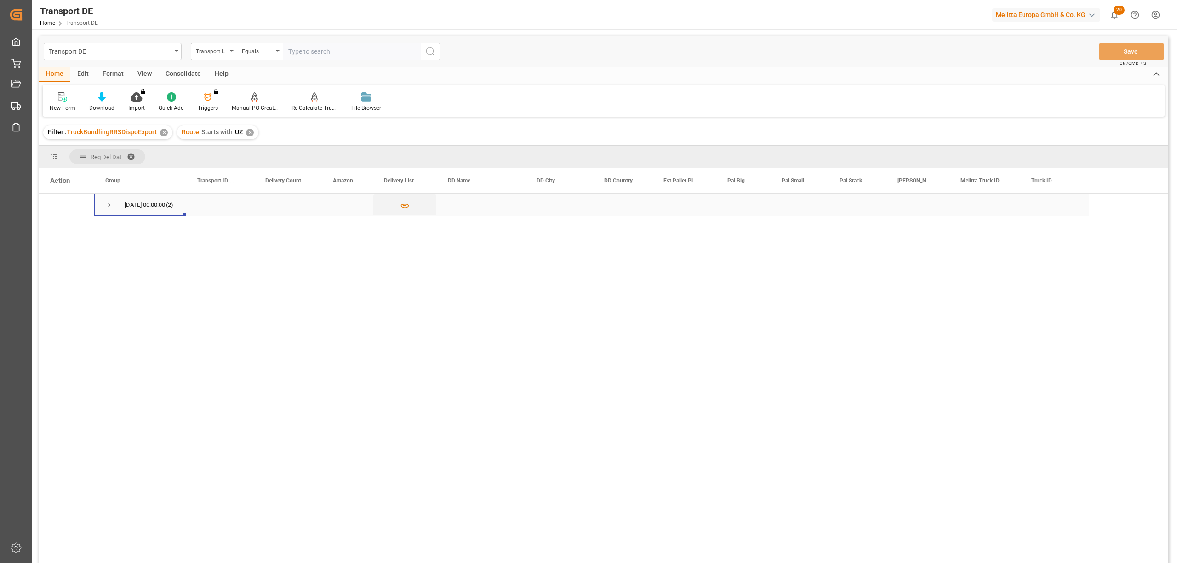
click at [111, 203] on span "Press SPACE to select this row." at bounding box center [109, 205] width 8 height 8
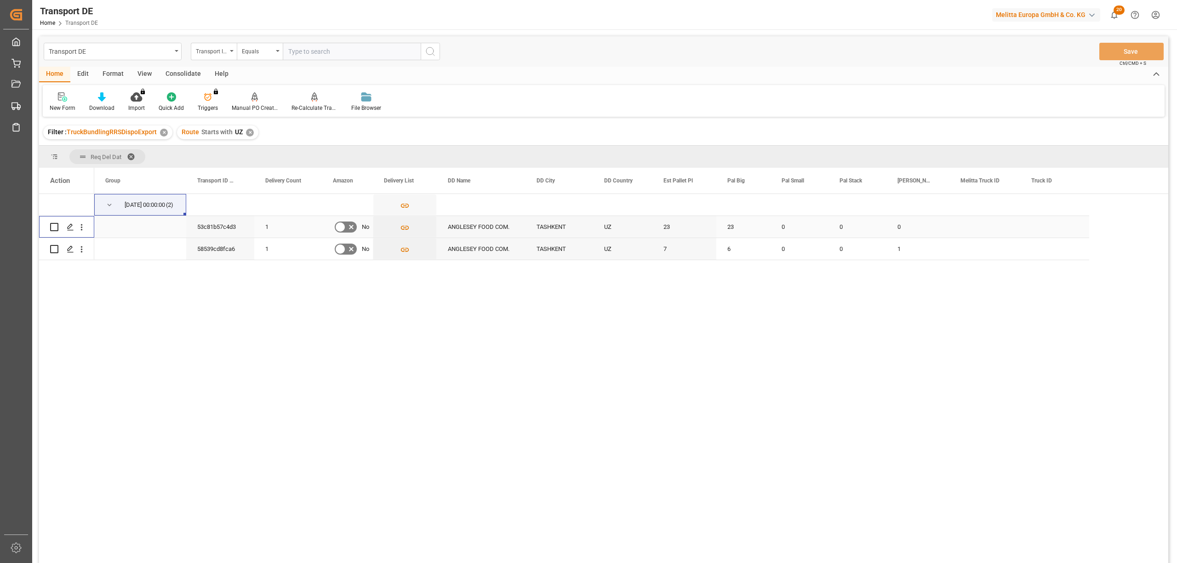
click at [54, 225] on input "Press Space to toggle row selection (unchecked)" at bounding box center [54, 227] width 8 height 8
click at [53, 224] on input "Press Space to toggle row selection (checked)" at bounding box center [54, 227] width 8 height 8
checkbox input "false"
click at [178, 72] on div "Consolidate" at bounding box center [183, 75] width 49 height 16
click at [83, 106] on div "Consolidation List" at bounding box center [72, 108] width 45 height 8
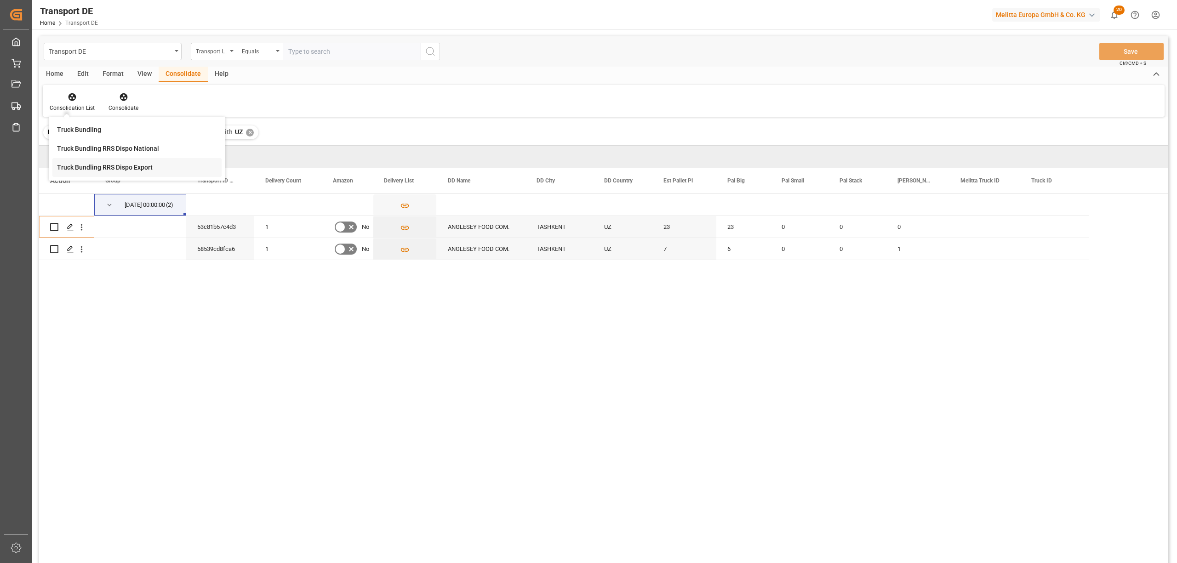
click at [129, 170] on div "Transport DE Transport ID Logward Equals Save Ctrl/CMD + S Home Edit Format Vie…" at bounding box center [603, 311] width 1129 height 551
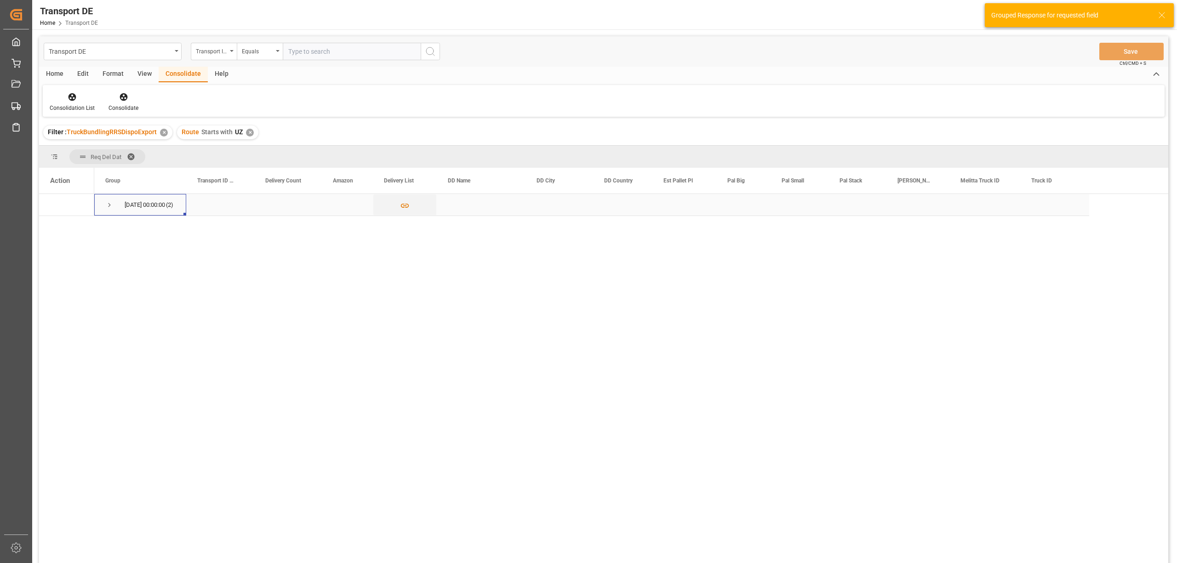
click at [106, 201] on span "Press SPACE to select this row." at bounding box center [109, 205] width 8 height 8
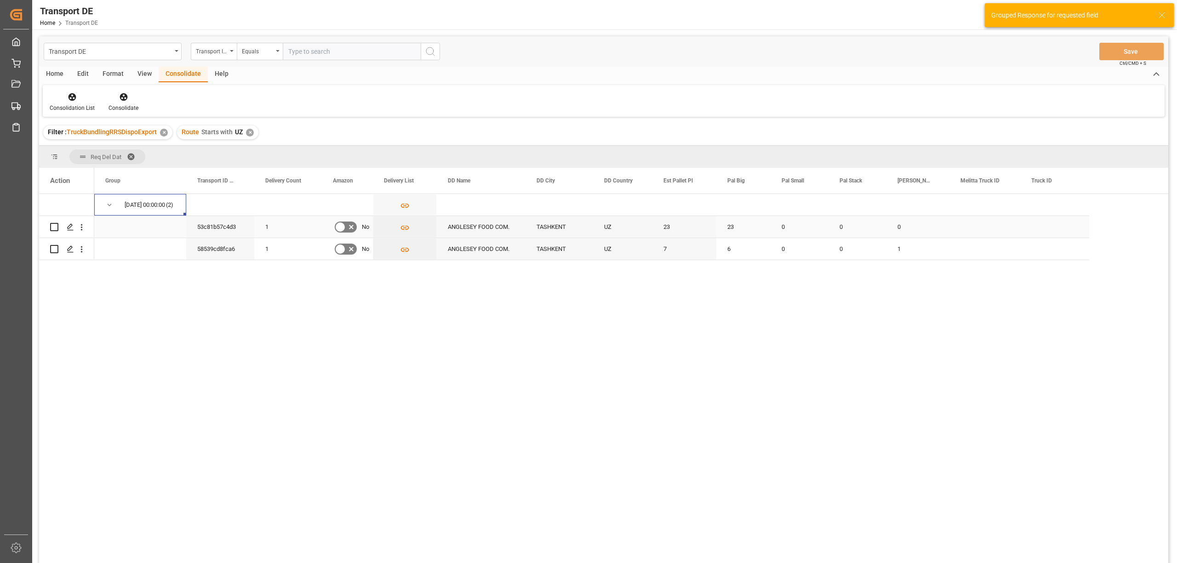
click at [53, 225] on input "Press Space to toggle row selection (unchecked)" at bounding box center [54, 227] width 8 height 8
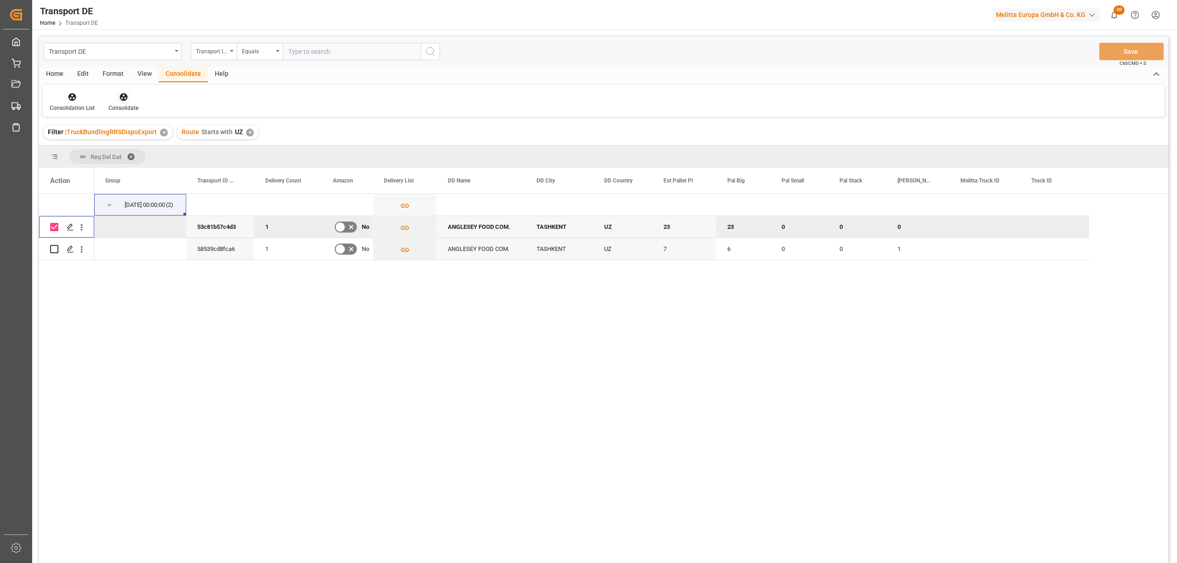
click at [124, 97] on icon at bounding box center [124, 97] width 8 height 8
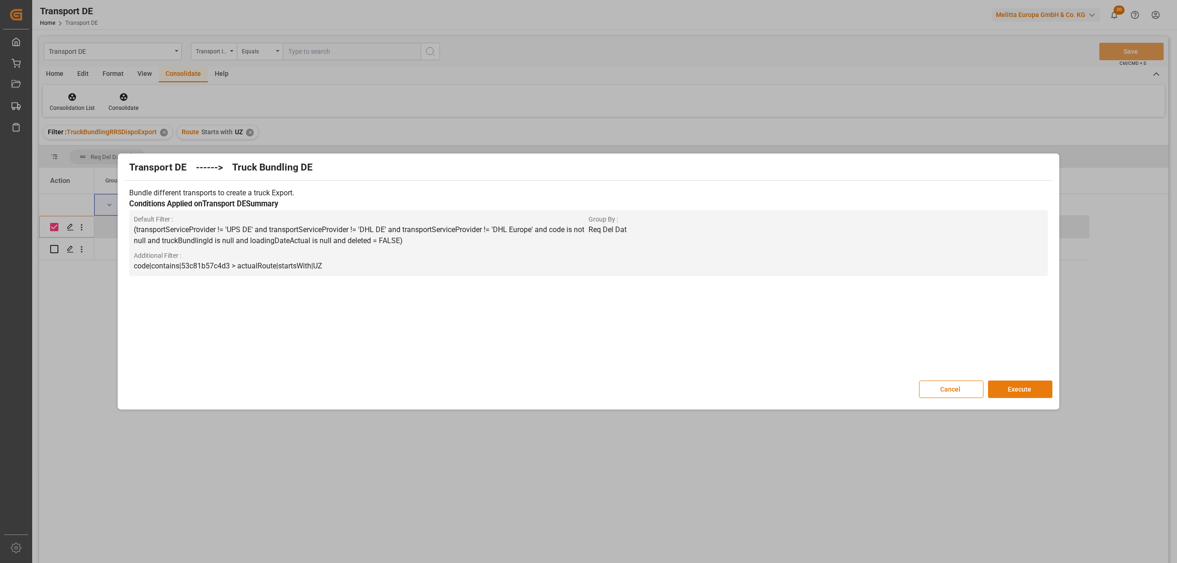
click at [1013, 388] on button "Execute" at bounding box center [1020, 389] width 64 height 17
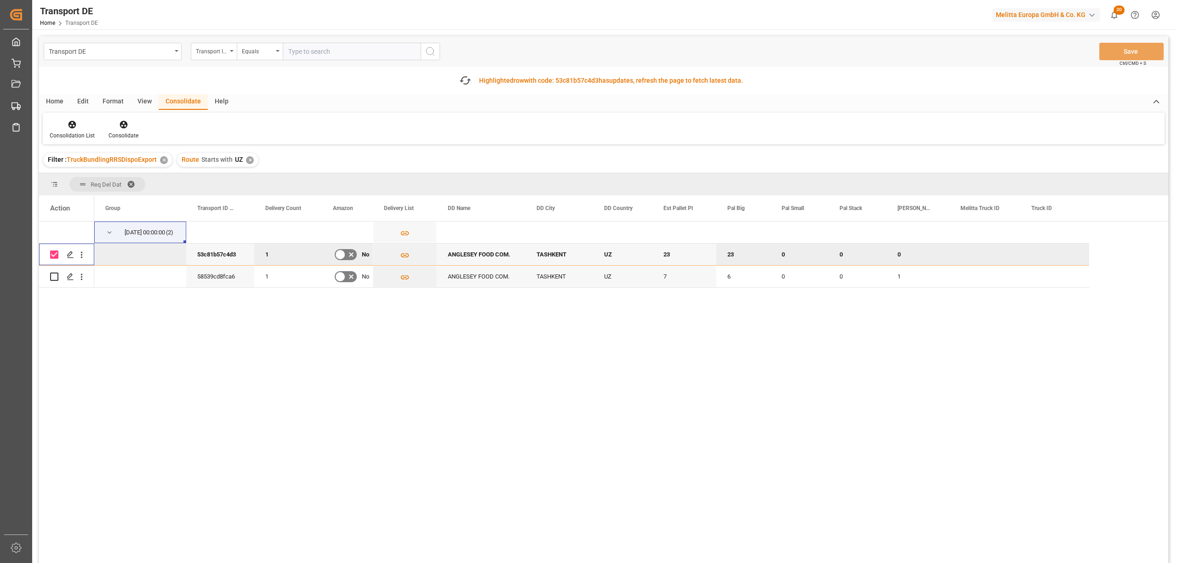
click at [52, 256] on input "Press Space to toggle row selection (checked)" at bounding box center [54, 255] width 8 height 8
checkbox input "false"
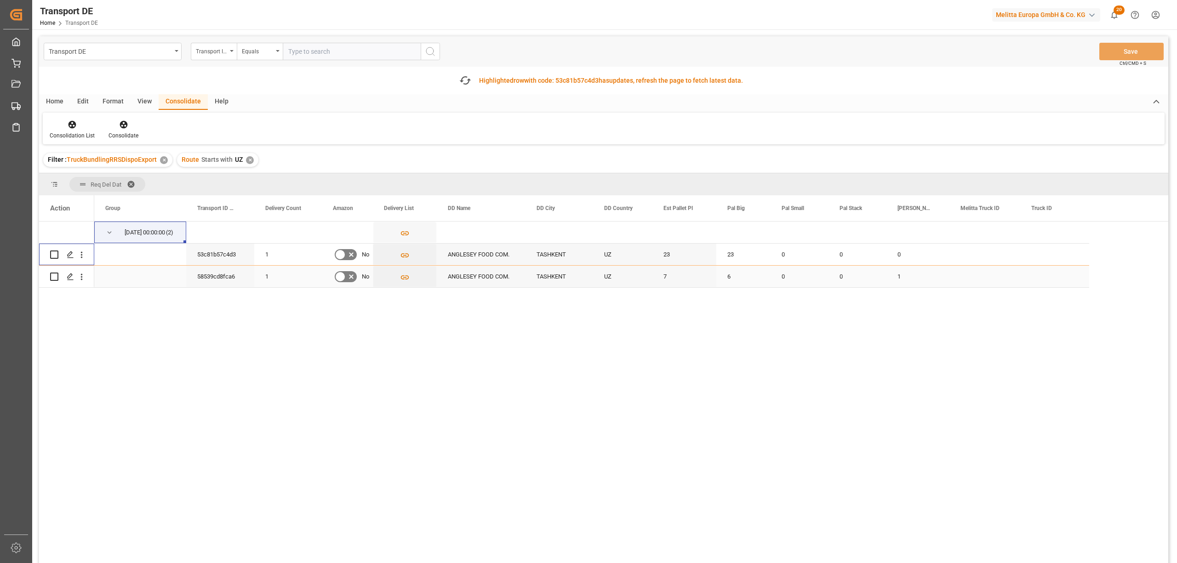
click at [53, 278] on input "Press Space to toggle row selection (unchecked)" at bounding box center [54, 277] width 8 height 8
checkbox input "true"
click at [120, 125] on icon at bounding box center [123, 124] width 9 height 9
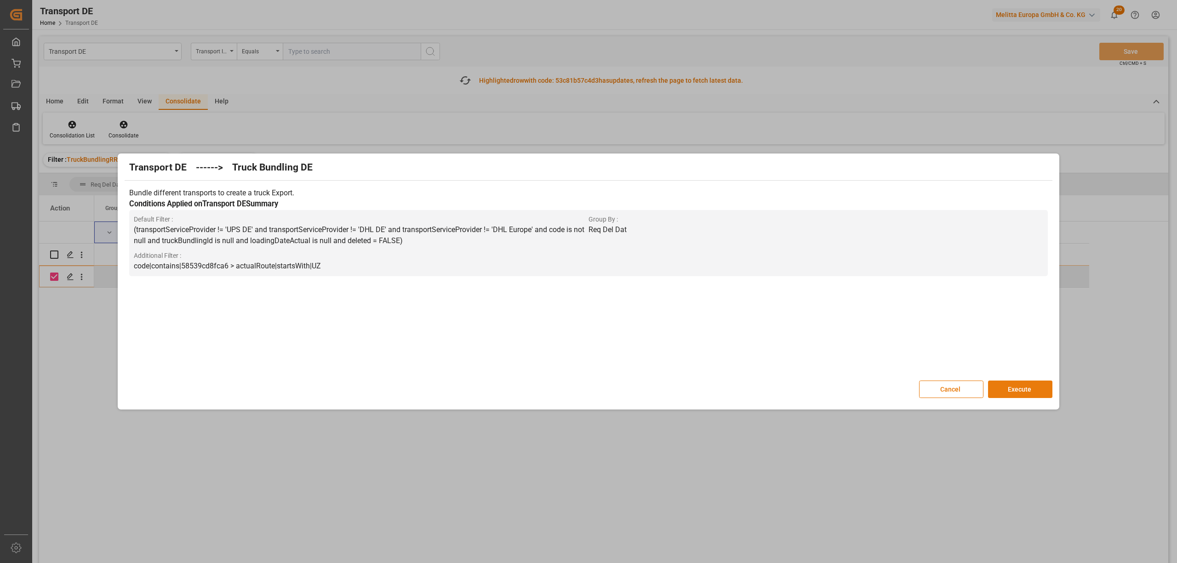
click at [1019, 390] on button "Execute" at bounding box center [1020, 389] width 64 height 17
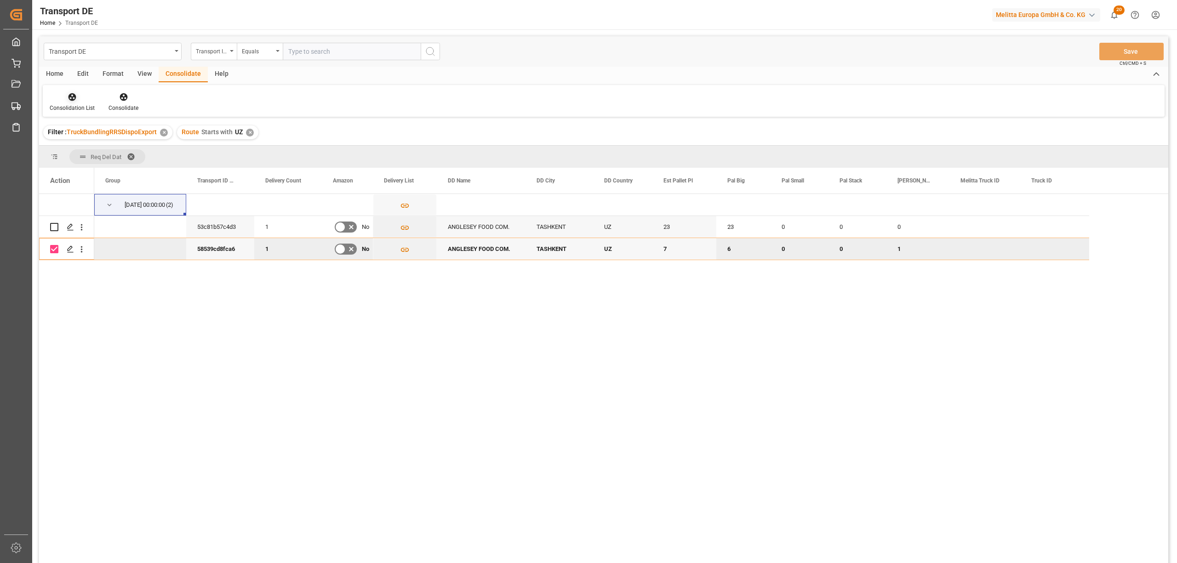
click at [74, 94] on icon at bounding box center [72, 96] width 9 height 9
click at [97, 169] on div "Transport DE Transport ID Logward Equals Save Ctrl/CMD + S Home Edit Format Vie…" at bounding box center [603, 311] width 1129 height 551
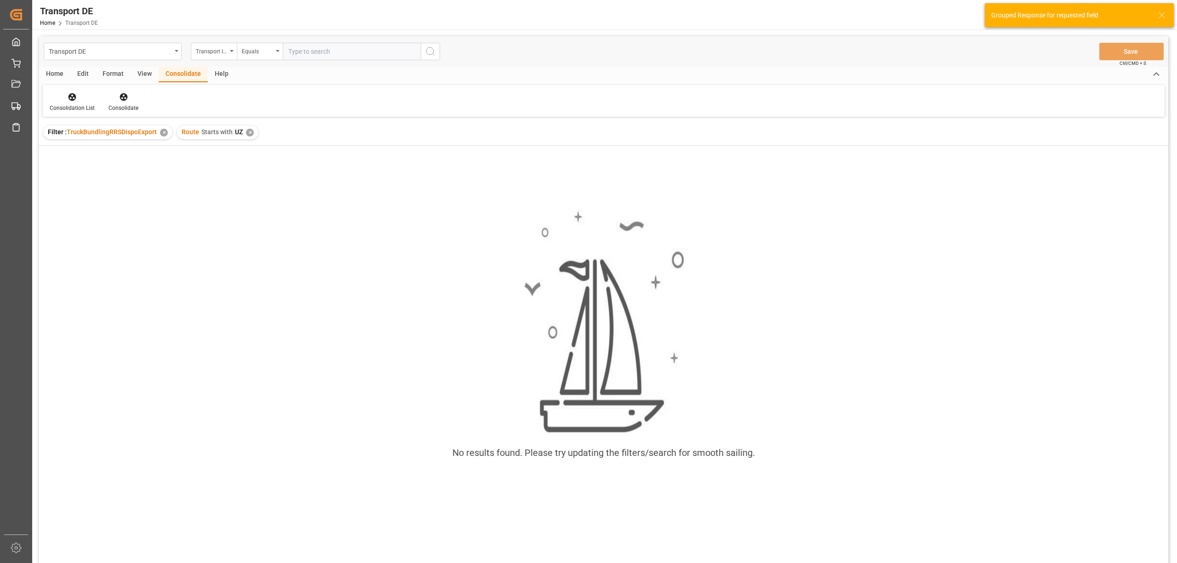
click at [247, 131] on div "✕" at bounding box center [250, 133] width 8 height 8
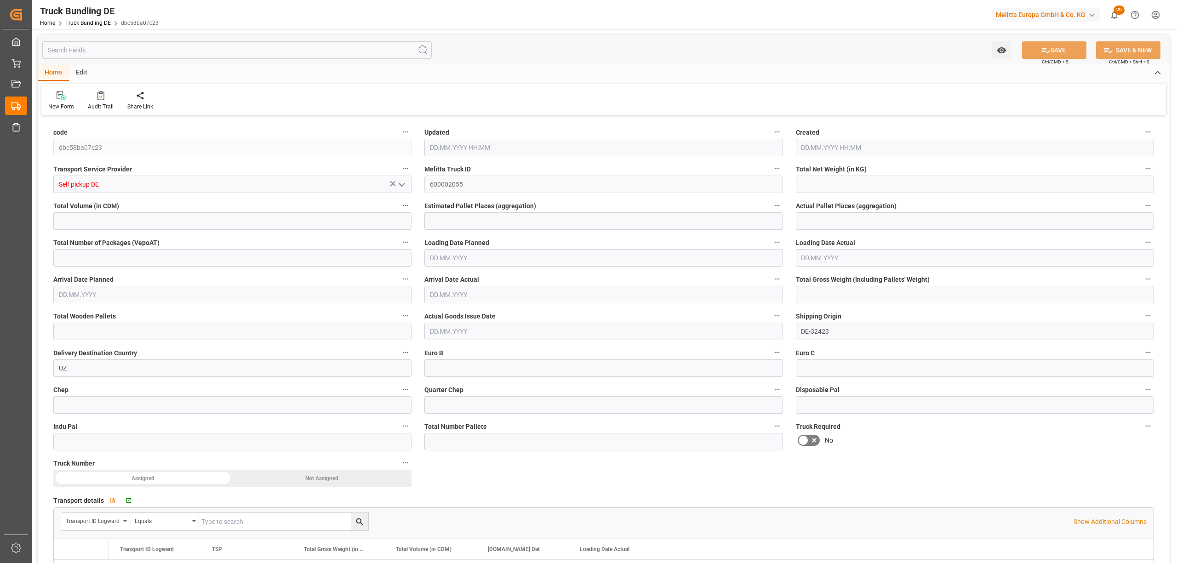
type input "4278.576"
type input "37908.528"
type input "23"
type input "0"
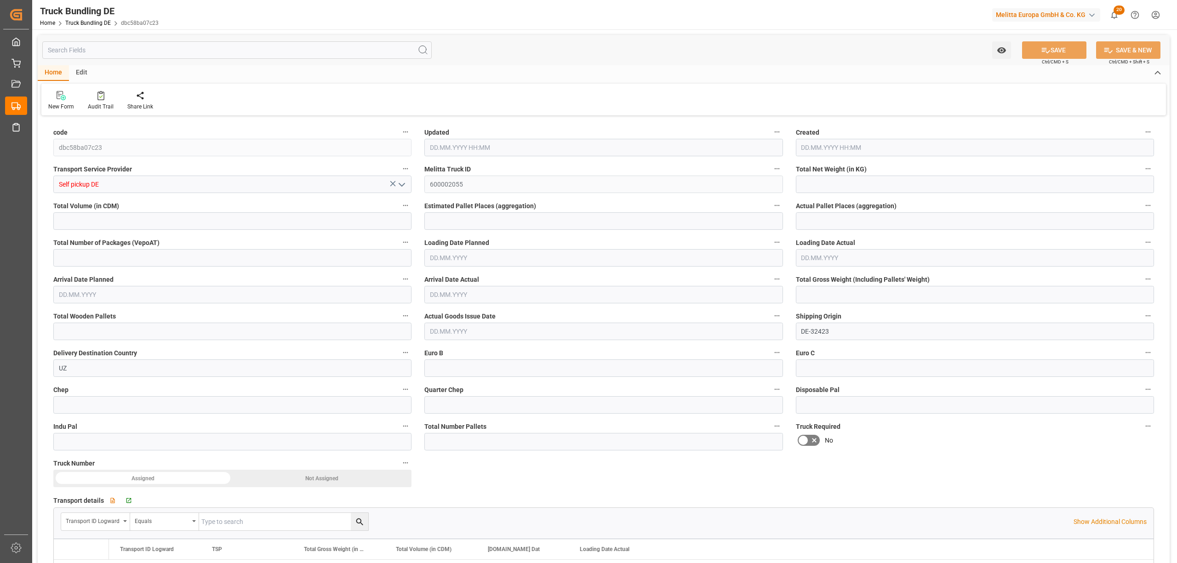
type input "5538"
type input "23"
type input "0"
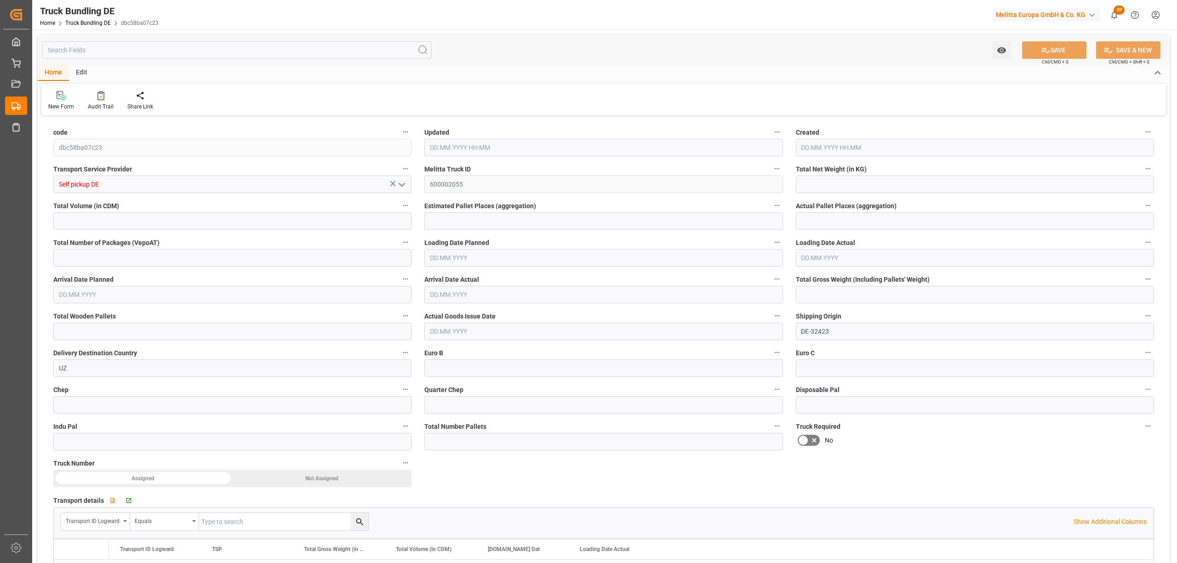
type input "0"
type input "[DATE] 15:38"
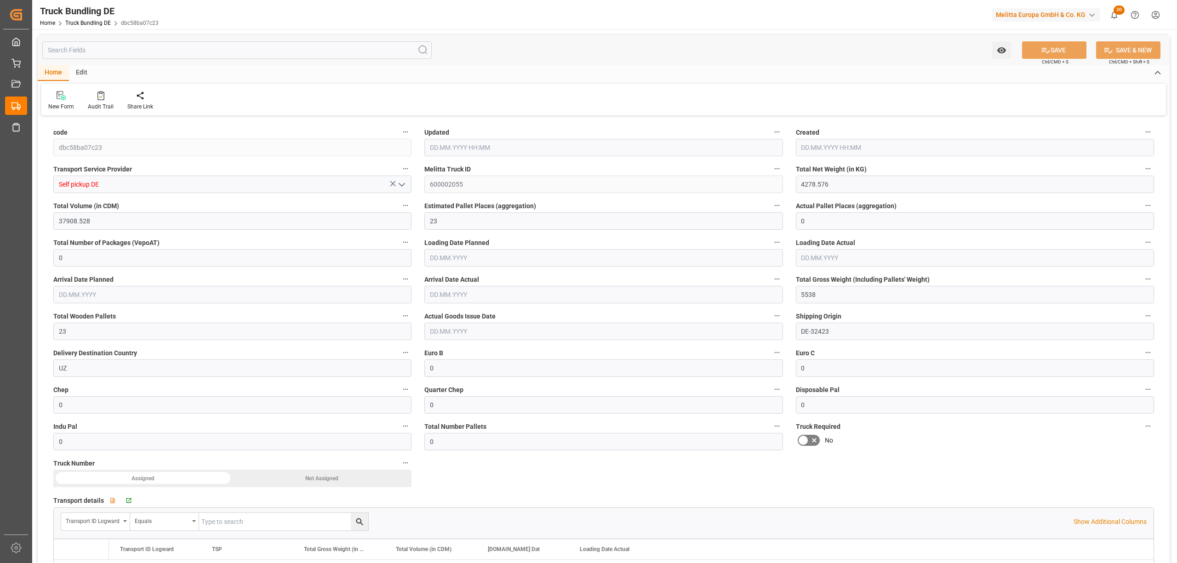
type input "[DATE] 15:38"
type input "[DATE]"
type input "1237.724"
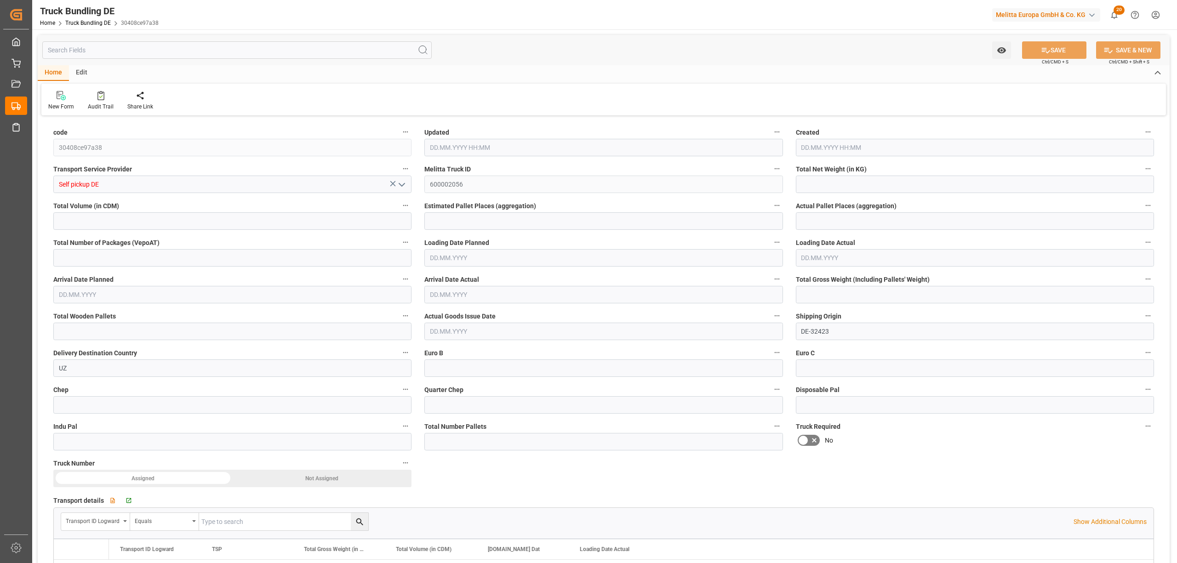
type input "10891.932"
type input "7"
type input "0"
type input "1601"
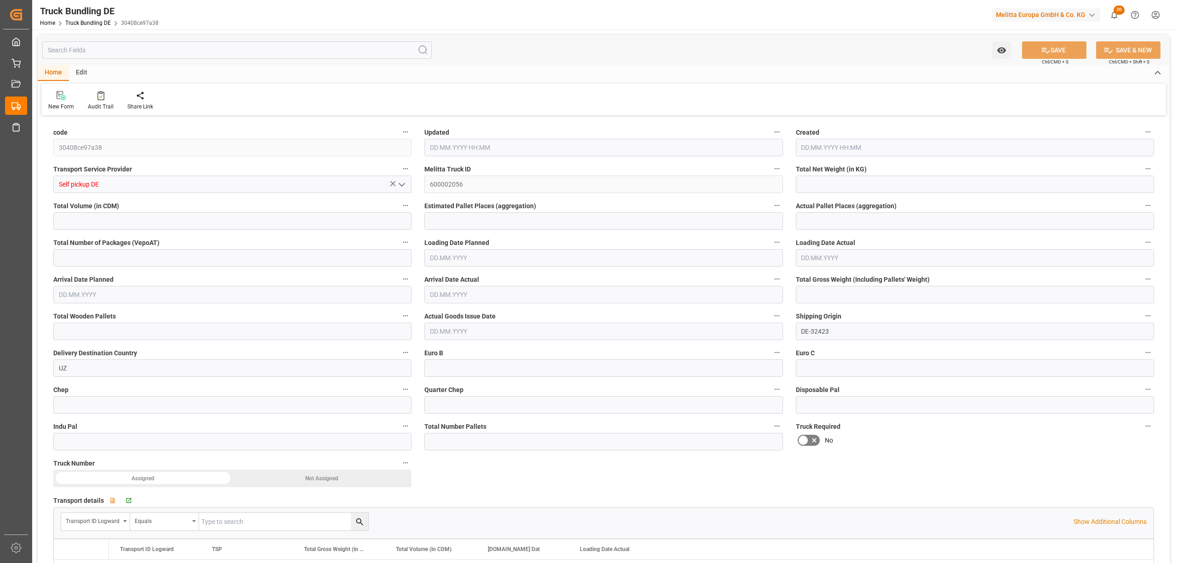
type input "7"
type input "0"
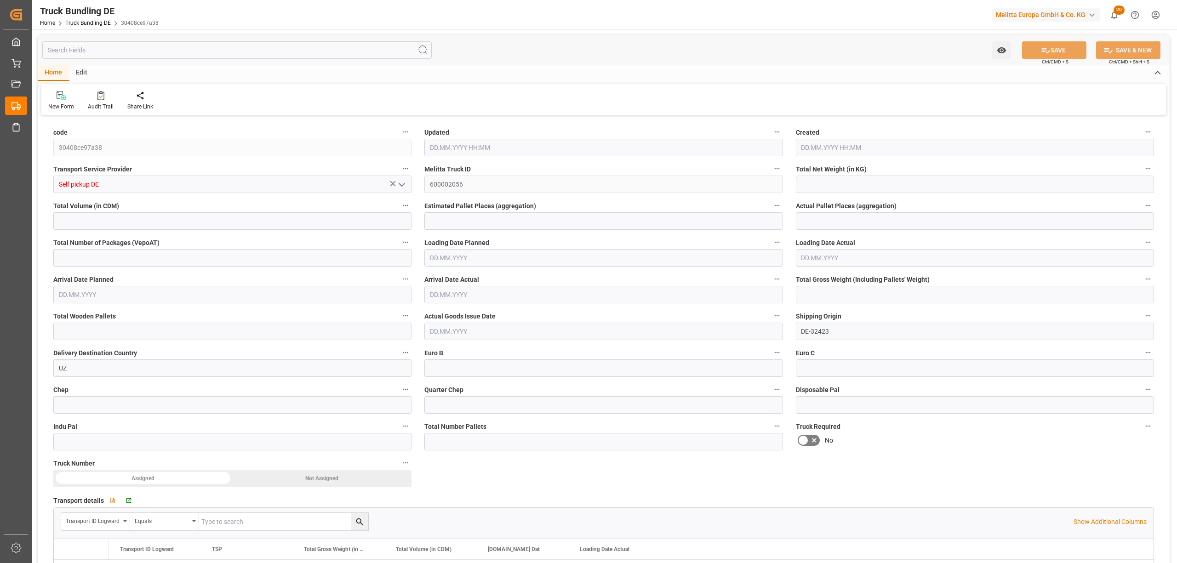
type input "0"
type input "[DATE] 15:38"
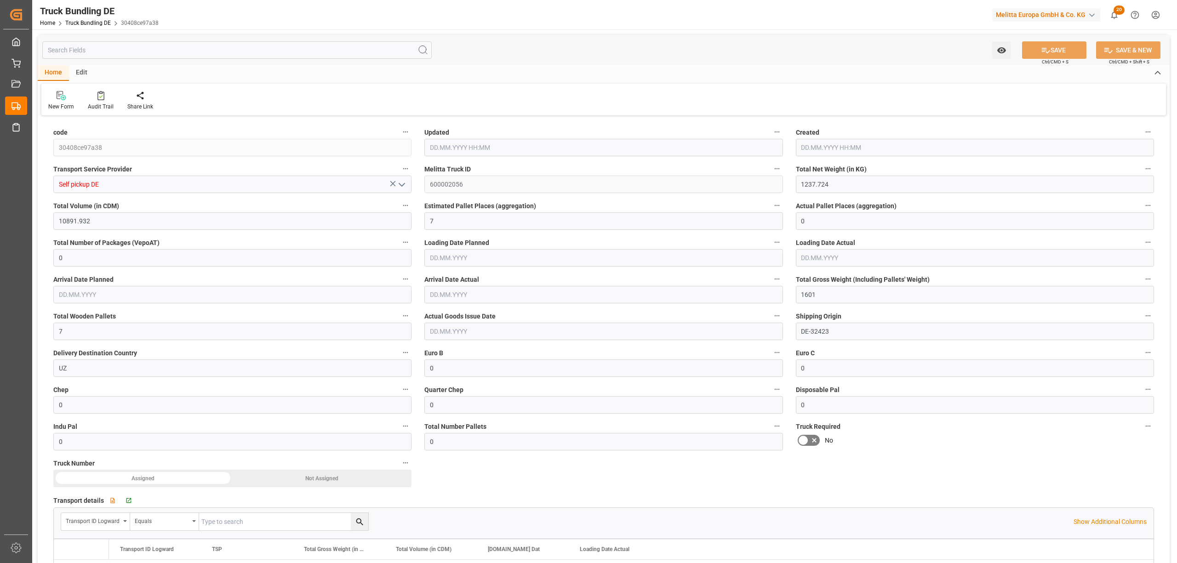
type input "[DATE]"
